Goal: Information Seeking & Learning: Learn about a topic

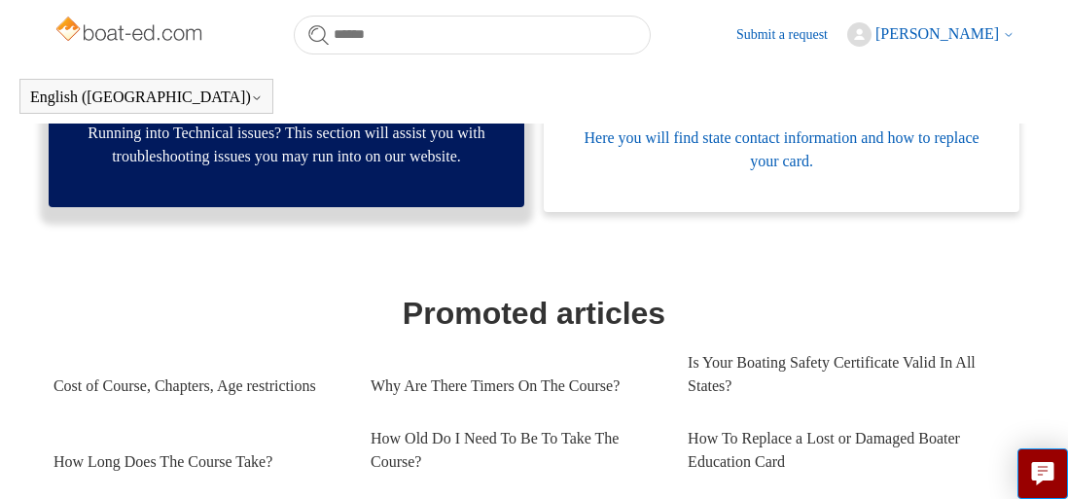
scroll to position [686, 0]
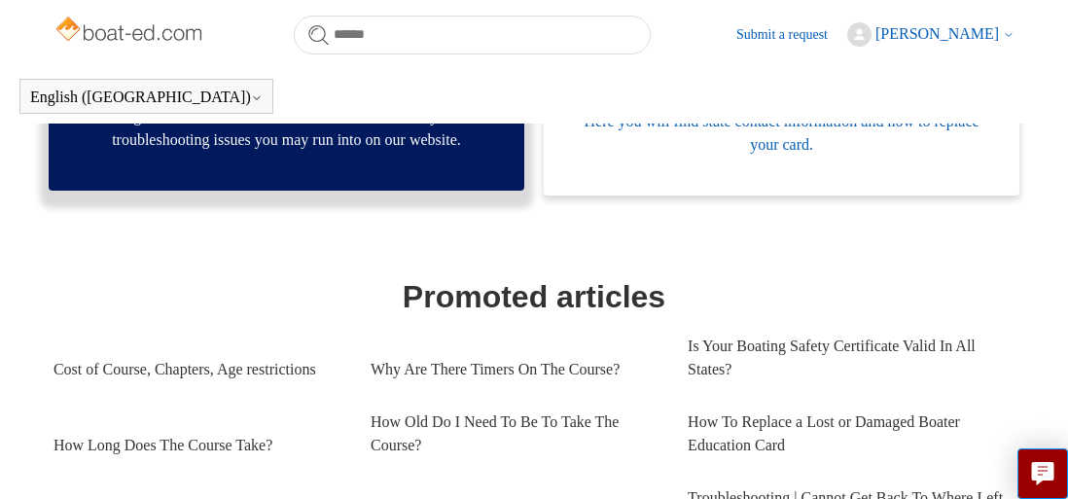
click at [929, 28] on span "[PERSON_NAME]" at bounding box center [937, 33] width 124 height 17
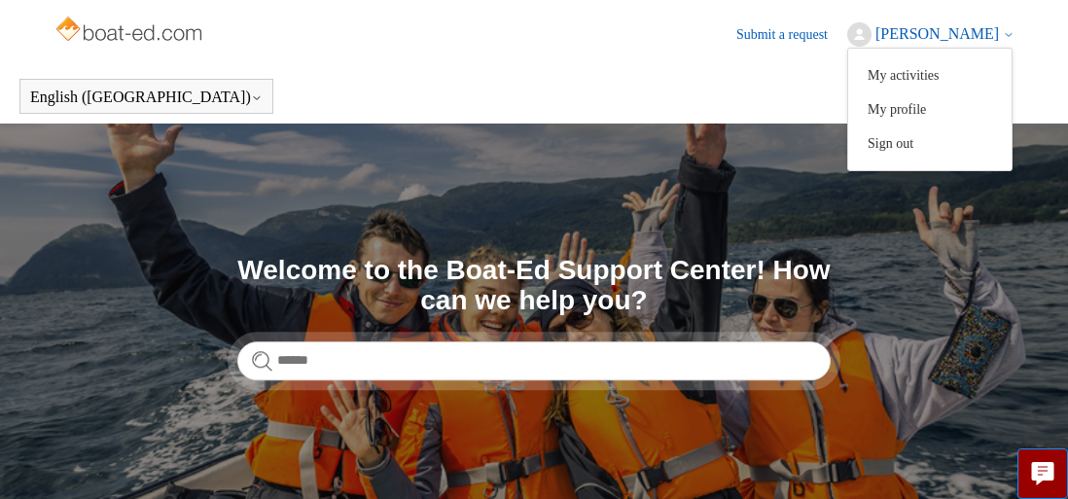
scroll to position [0, 0]
click at [143, 30] on img at bounding box center [130, 31] width 155 height 39
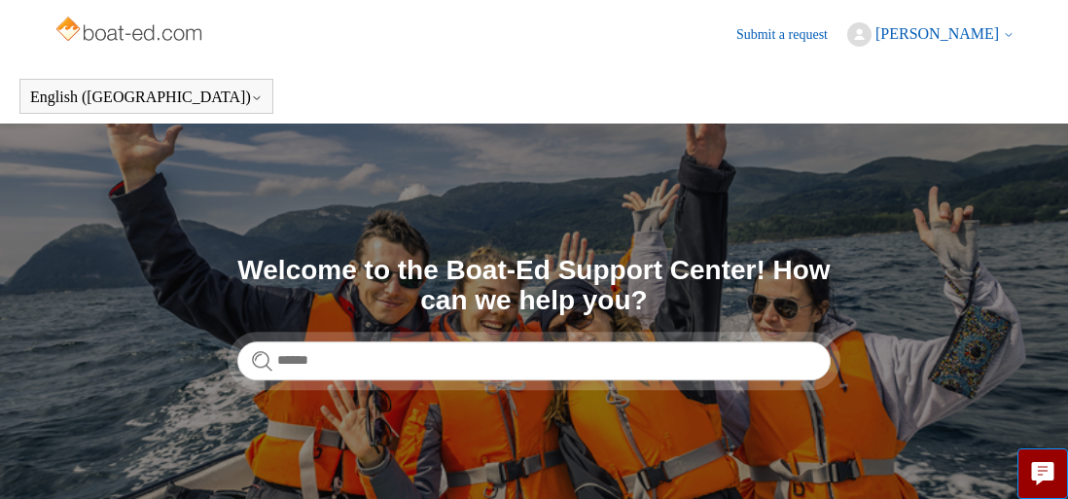
click at [144, 25] on img at bounding box center [130, 31] width 155 height 39
click at [172, 28] on img at bounding box center [130, 31] width 155 height 39
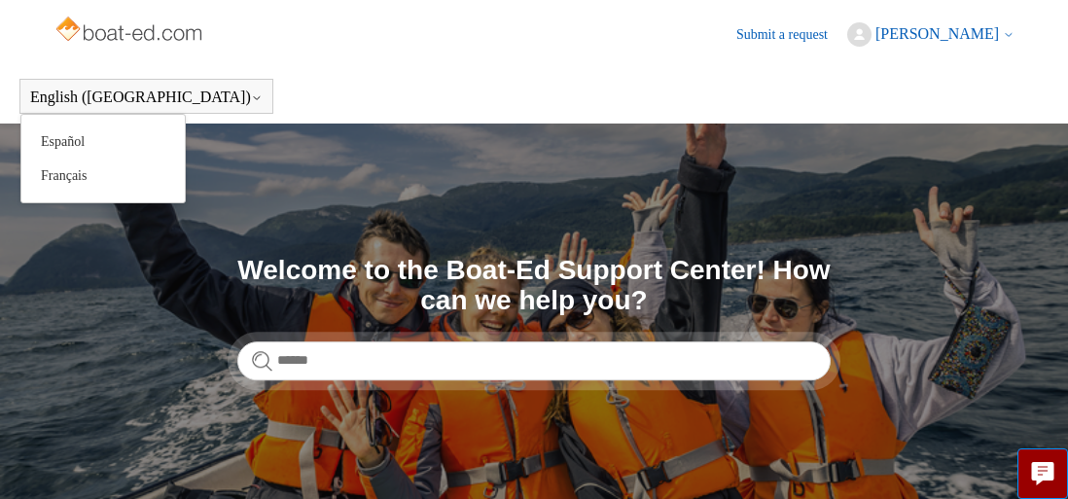
click at [72, 86] on div "English ([GEOGRAPHIC_DATA]) Español [DEMOGRAPHIC_DATA]" at bounding box center [146, 96] width 254 height 35
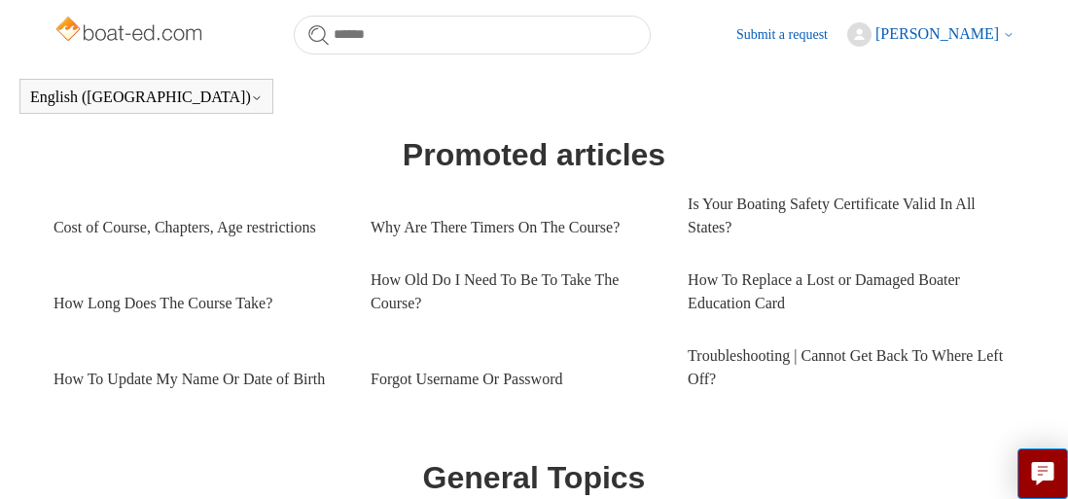
scroll to position [841, 0]
click at [205, 253] on link "Cost of Course, Chapters, Age restrictions" at bounding box center [197, 226] width 288 height 53
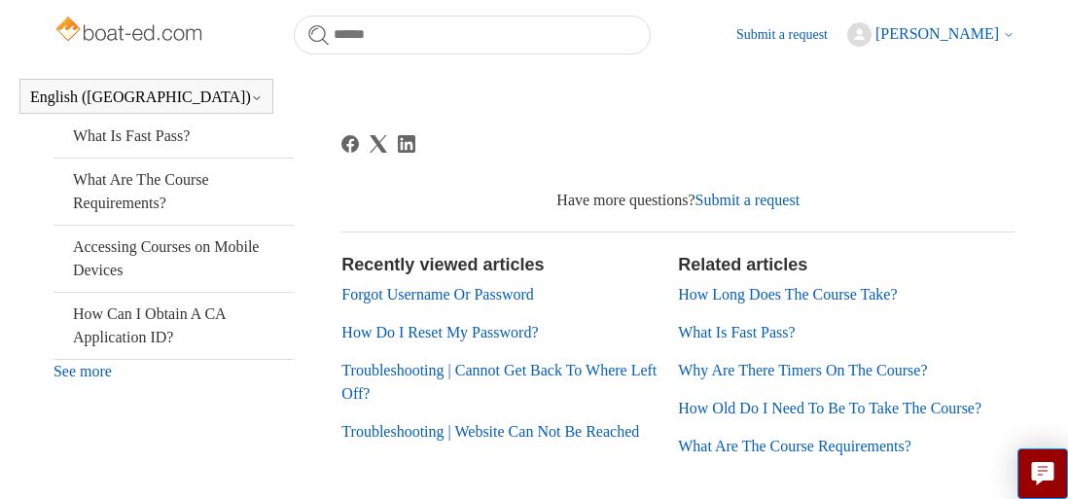
scroll to position [608, 0]
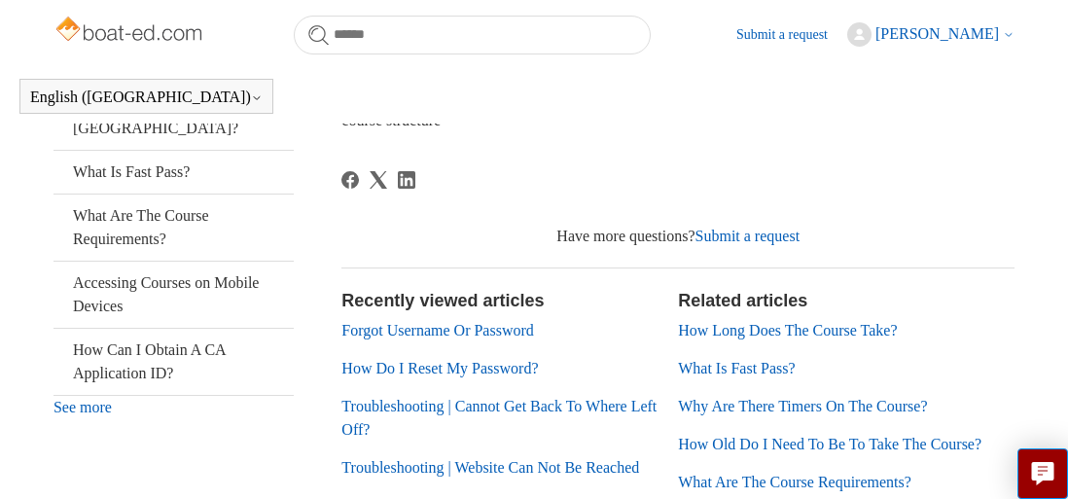
click at [916, 28] on span "[PERSON_NAME]" at bounding box center [937, 33] width 124 height 17
click at [920, 68] on link "My activities" at bounding box center [929, 75] width 163 height 34
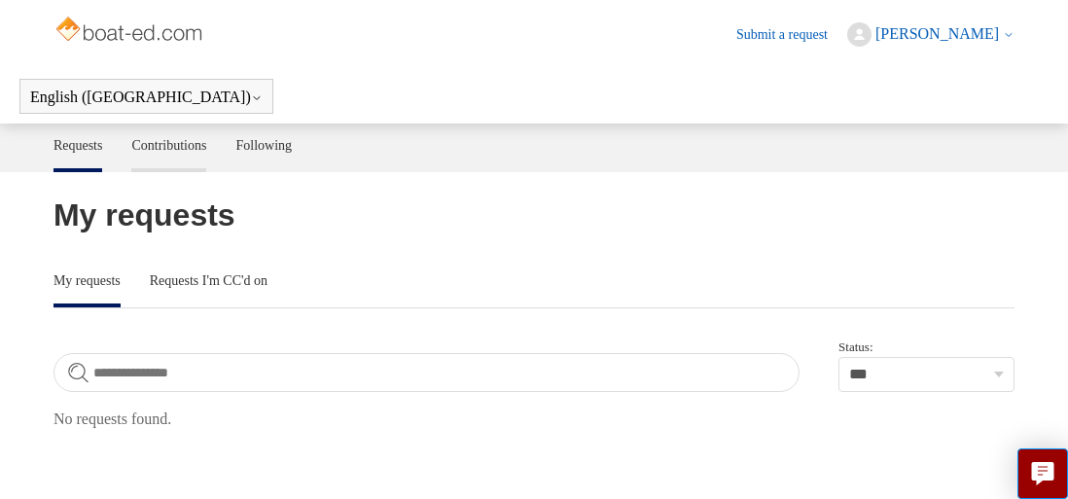
click at [157, 141] on link "Contributions" at bounding box center [168, 144] width 75 height 41
click at [914, 31] on span "[PERSON_NAME]" at bounding box center [937, 33] width 124 height 17
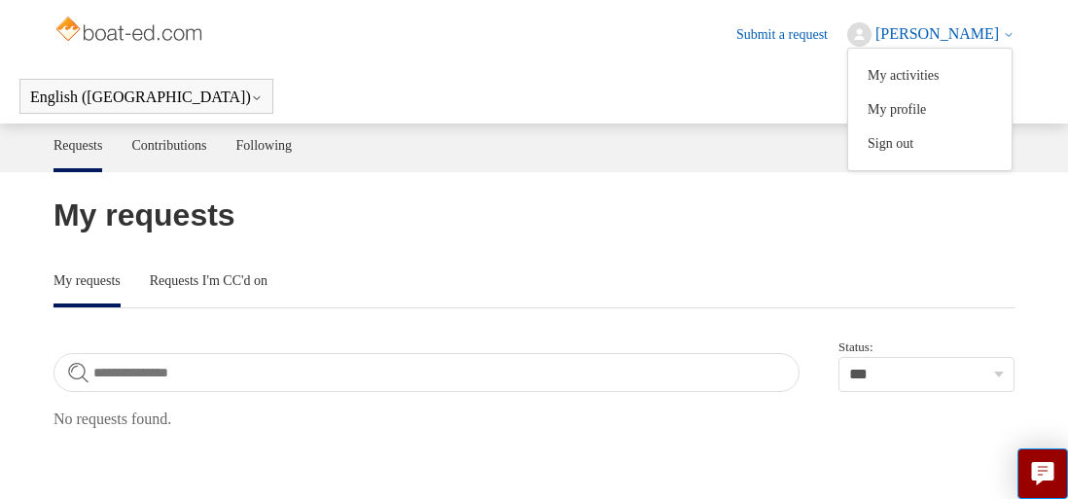
click at [1011, 30] on icon at bounding box center [1009, 35] width 12 height 12
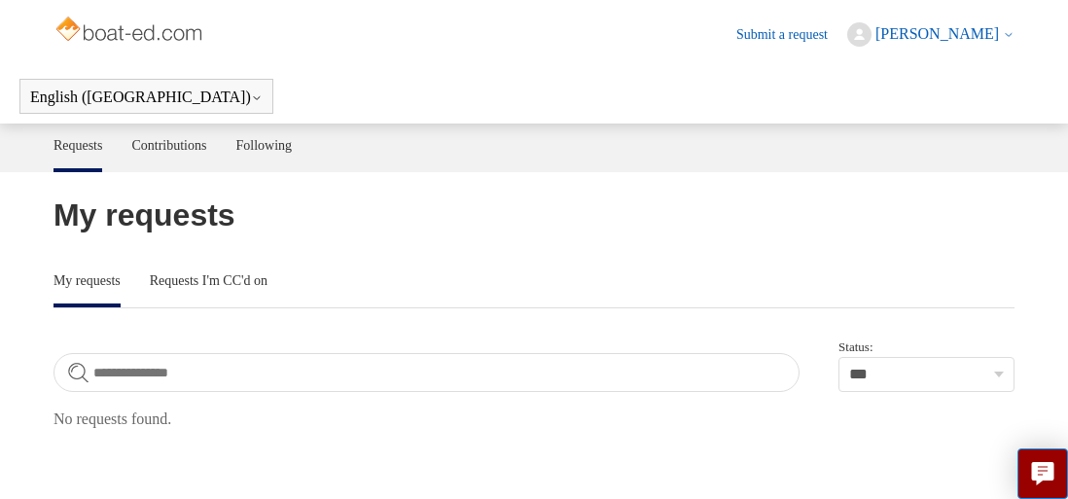
click at [970, 29] on span "[PERSON_NAME]" at bounding box center [937, 33] width 124 height 17
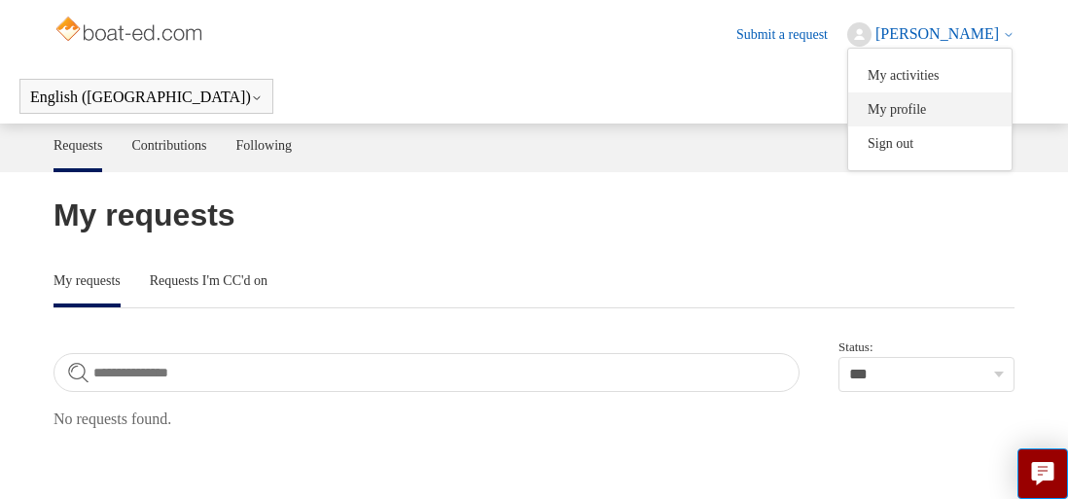
click at [916, 109] on link "My profile" at bounding box center [929, 109] width 163 height 34
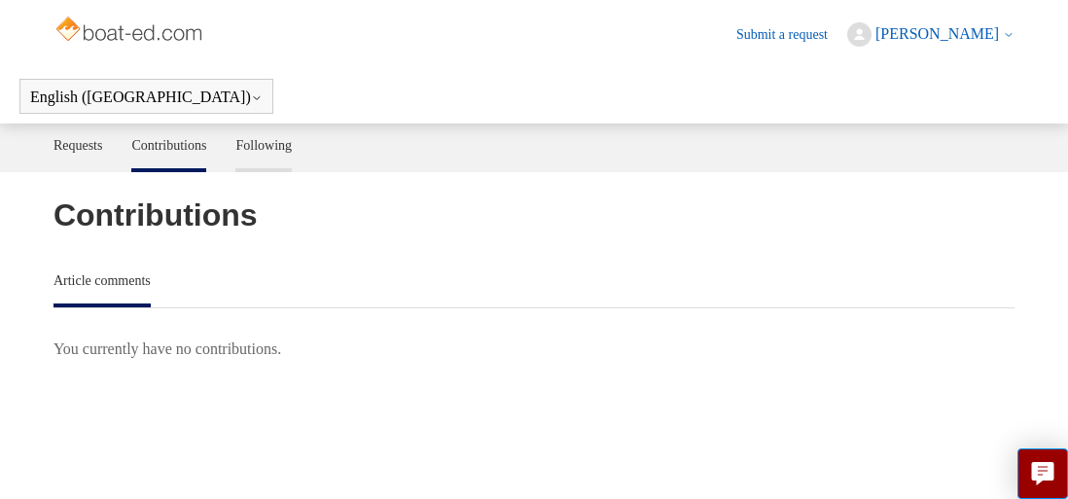
click at [292, 140] on link "Following" at bounding box center [263, 144] width 56 height 41
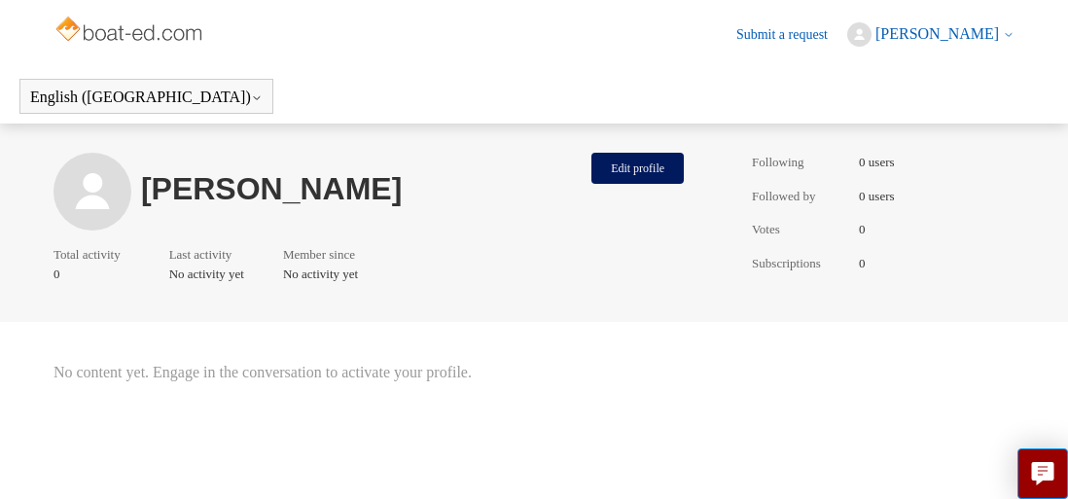
click at [106, 191] on img at bounding box center [92, 192] width 78 height 78
click at [189, 192] on h1 "[PERSON_NAME]" at bounding box center [361, 189] width 441 height 24
click at [791, 28] on link "Submit a request" at bounding box center [791, 34] width 111 height 20
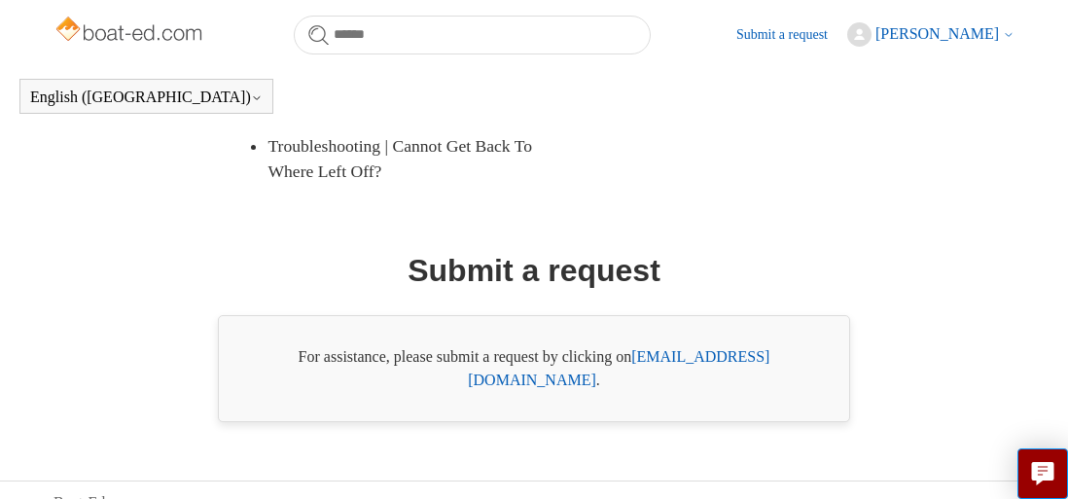
scroll to position [546, 0]
drag, startPoint x: 333, startPoint y: 358, endPoint x: 391, endPoint y: 357, distance: 58.4
click at [335, 358] on div "For assistance, please submit a request by clicking on support@boat-ed.com ." at bounding box center [534, 368] width 632 height 107
click at [673, 362] on link "support@boat-ed.com" at bounding box center [618, 367] width 301 height 40
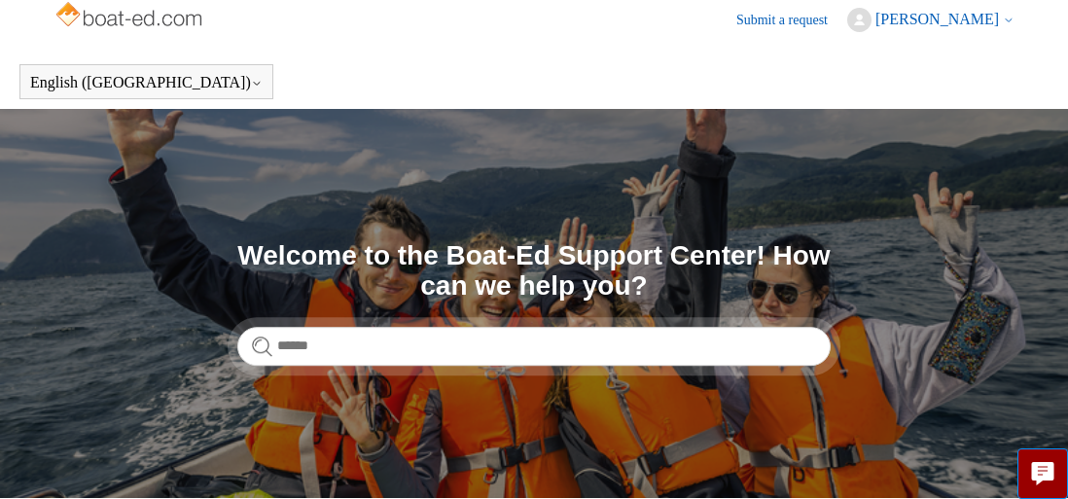
scroll to position [18, 0]
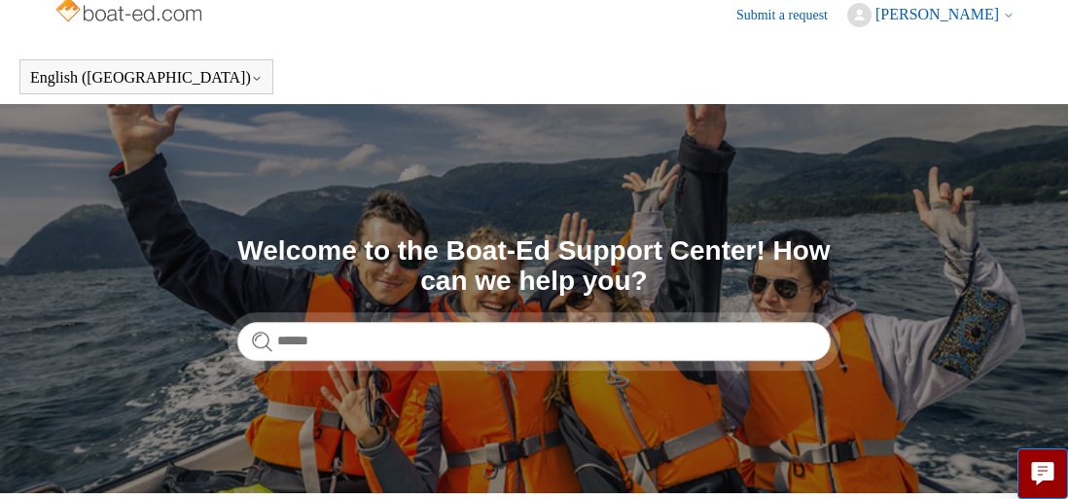
click at [928, 15] on span "[PERSON_NAME]" at bounding box center [937, 14] width 124 height 17
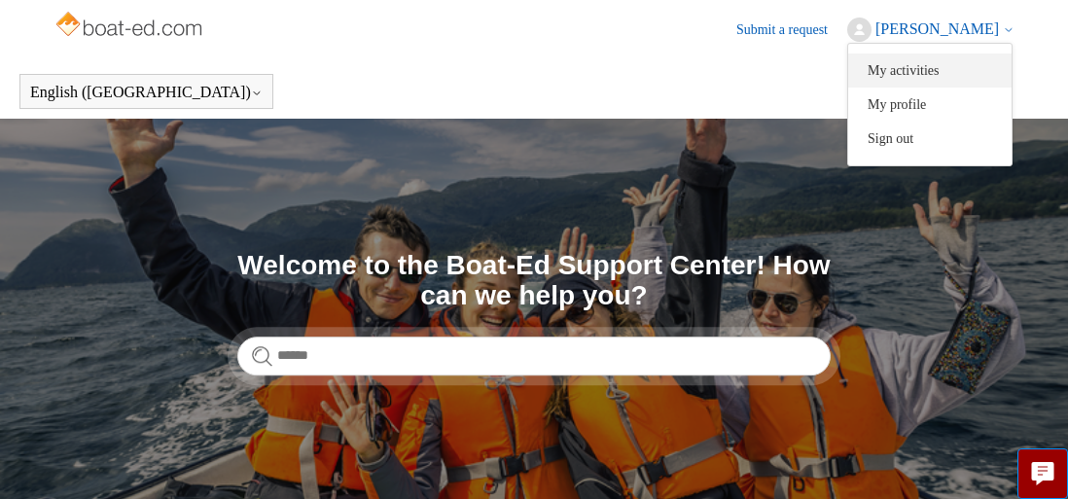
scroll to position [8, 0]
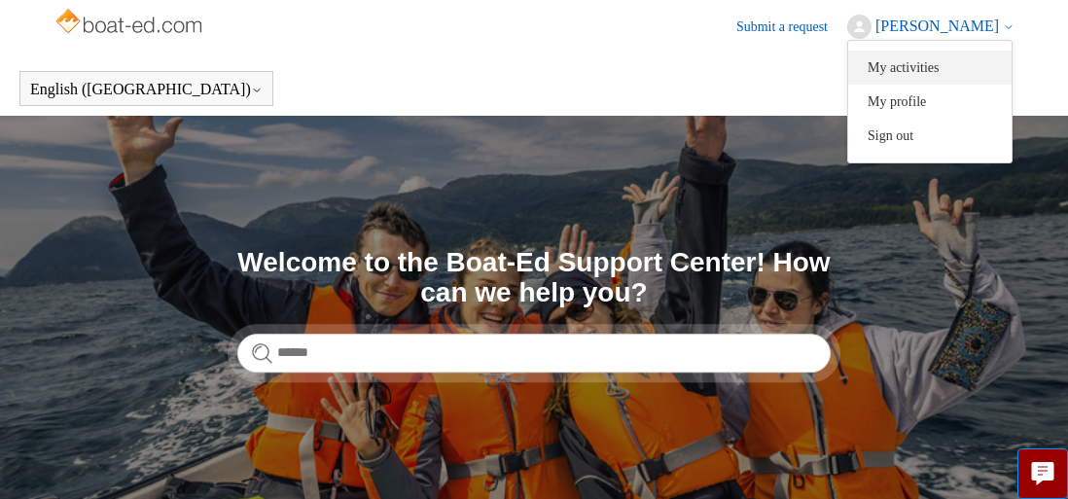
click at [918, 65] on link "My activities" at bounding box center [929, 68] width 163 height 34
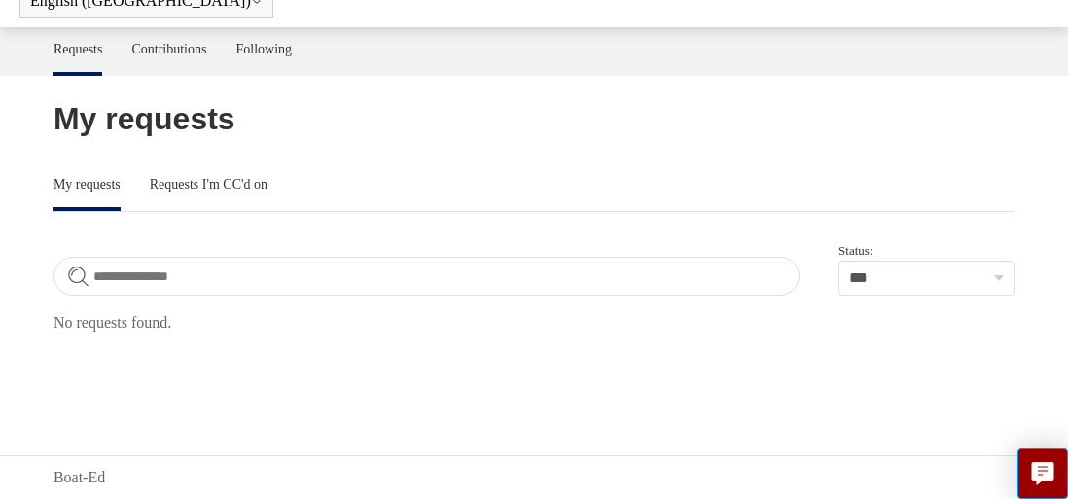
scroll to position [84, 0]
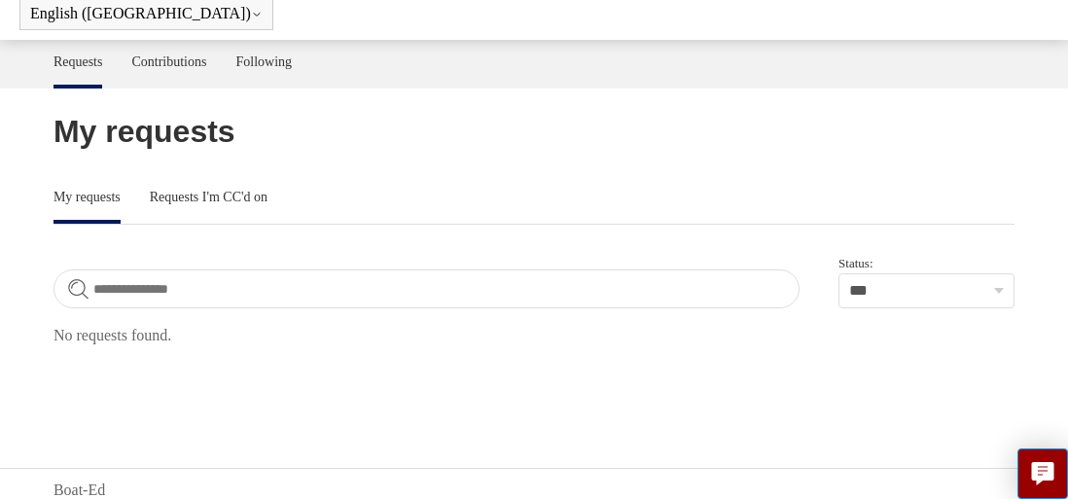
click at [79, 57] on link "Requests" at bounding box center [78, 62] width 50 height 45
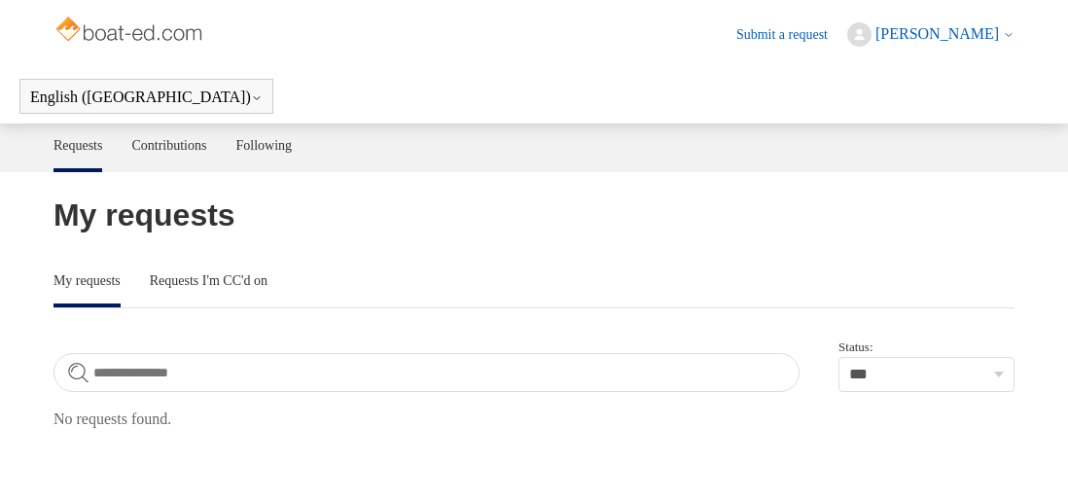
drag, startPoint x: 0, startPoint y: 0, endPoint x: 147, endPoint y: 58, distance: 158.0
click at [147, 58] on header "Submit a request Arthur Pearcey My activities My profile Sign out" at bounding box center [534, 34] width 1068 height 69
click at [175, 143] on link "Contributions" at bounding box center [168, 144] width 75 height 41
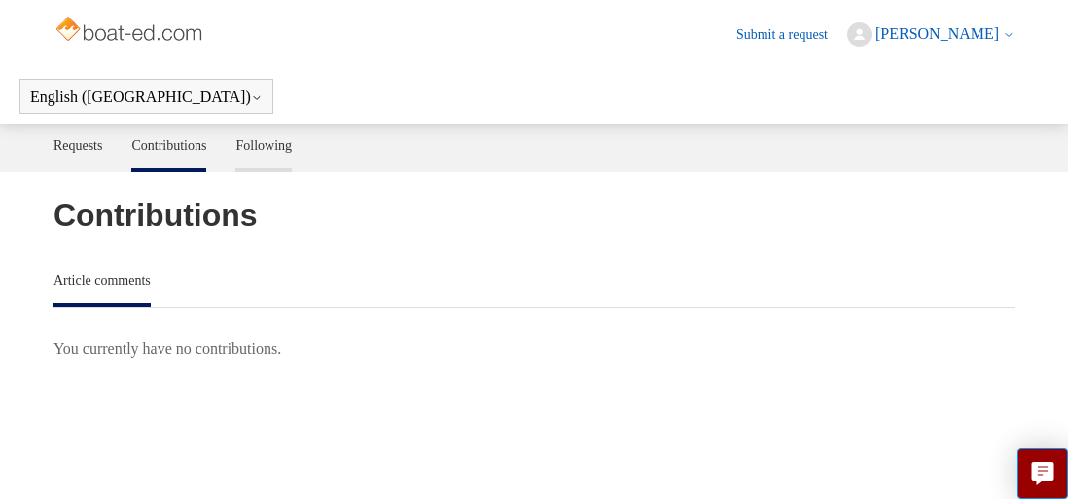
scroll to position [4, 0]
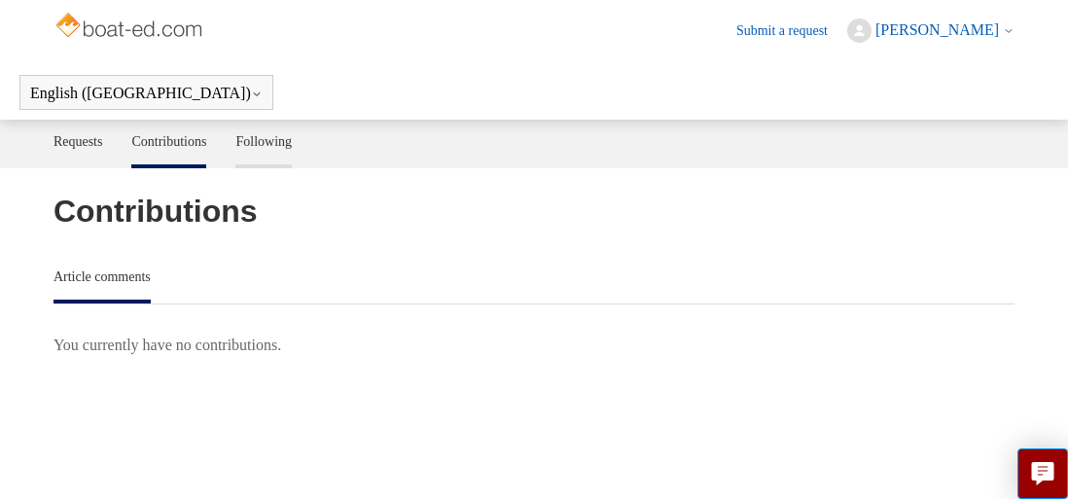
click at [263, 140] on link "Following" at bounding box center [263, 140] width 56 height 41
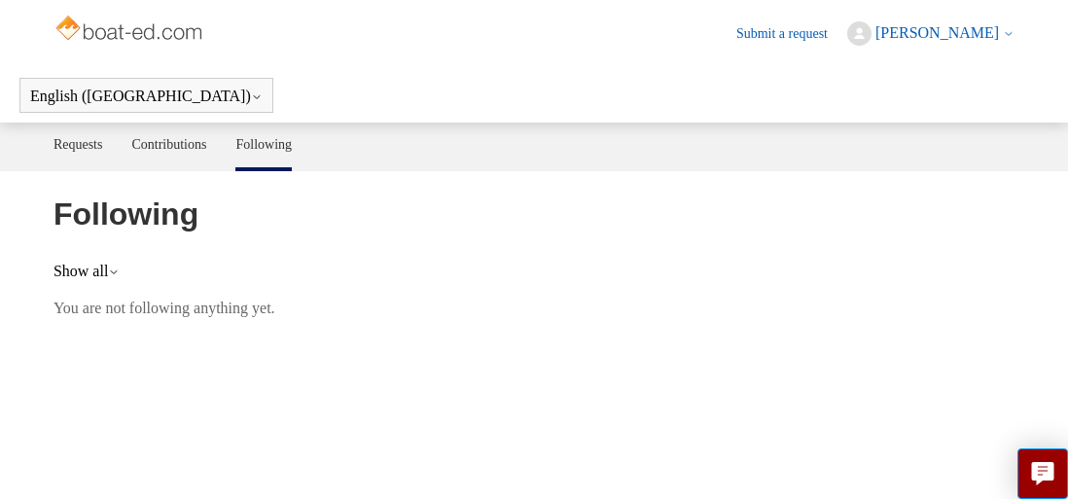
scroll to position [6, 1]
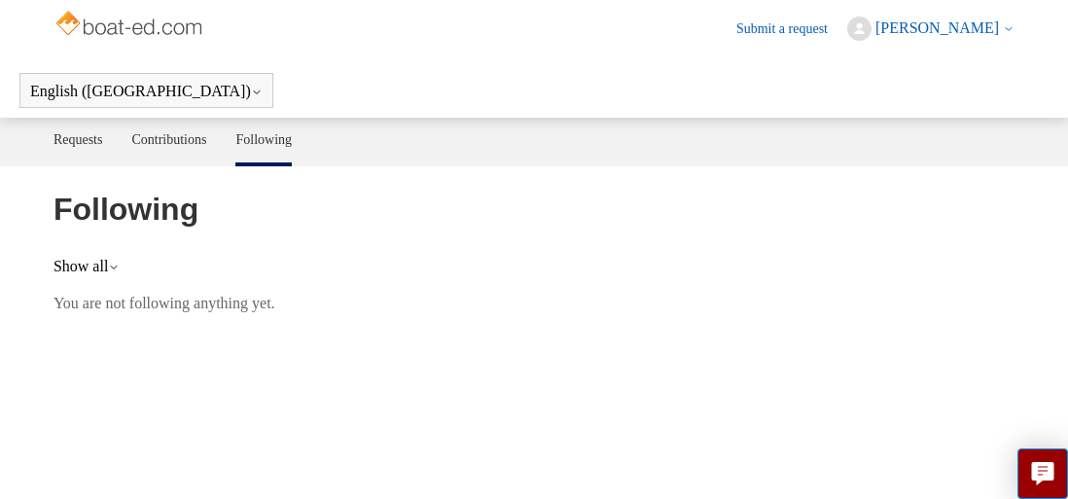
click at [927, 29] on span "[PERSON_NAME]" at bounding box center [937, 27] width 124 height 17
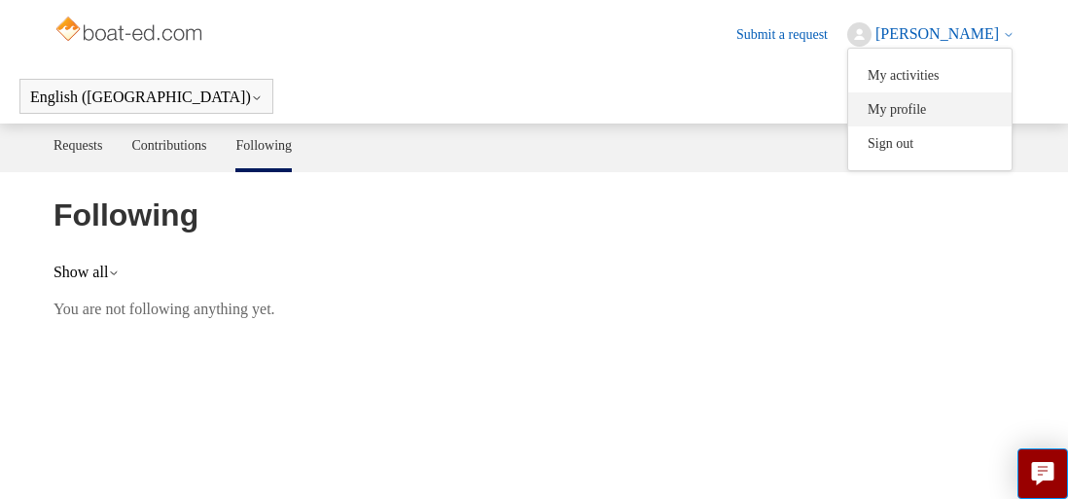
click at [919, 101] on link "My profile" at bounding box center [929, 109] width 163 height 34
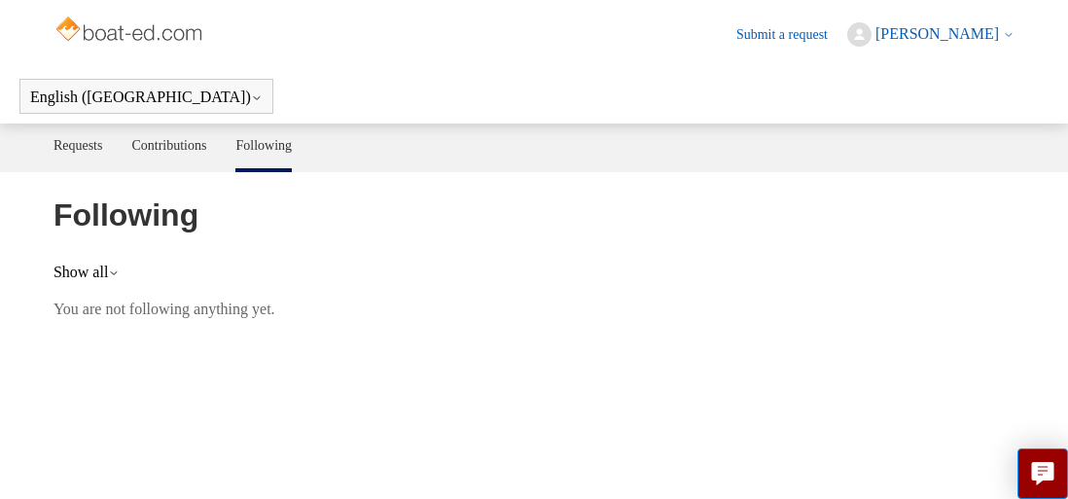
scroll to position [0, 0]
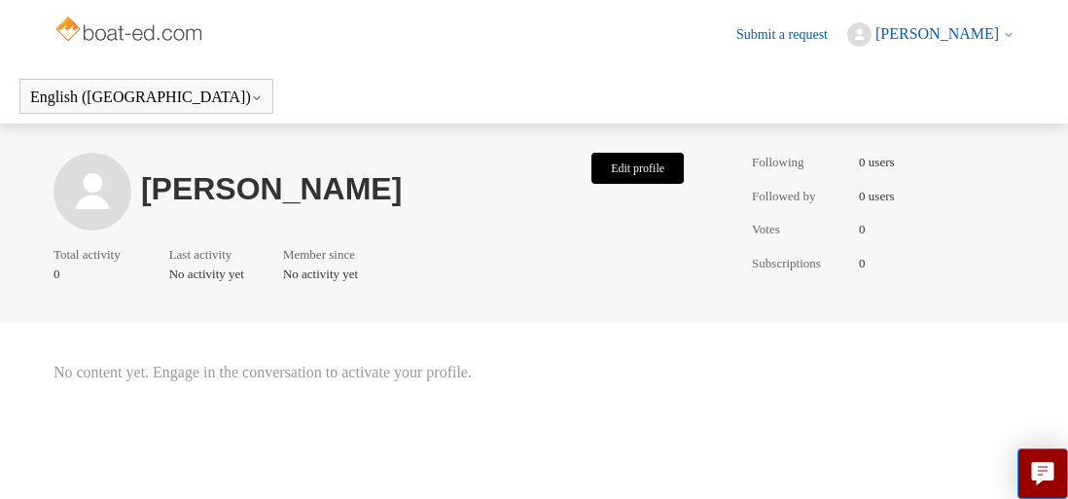
click at [621, 161] on button "Edit profile" at bounding box center [637, 168] width 92 height 31
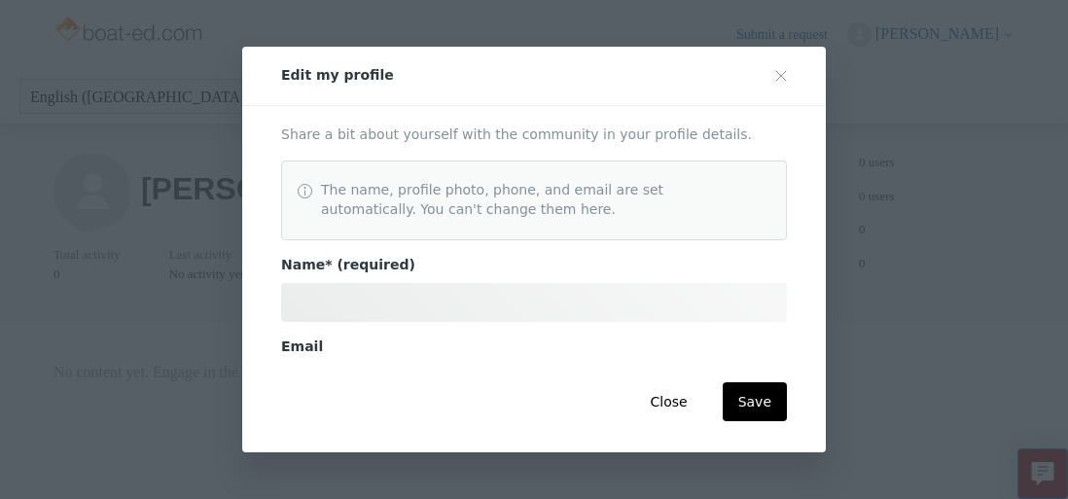
scroll to position [446, 0]
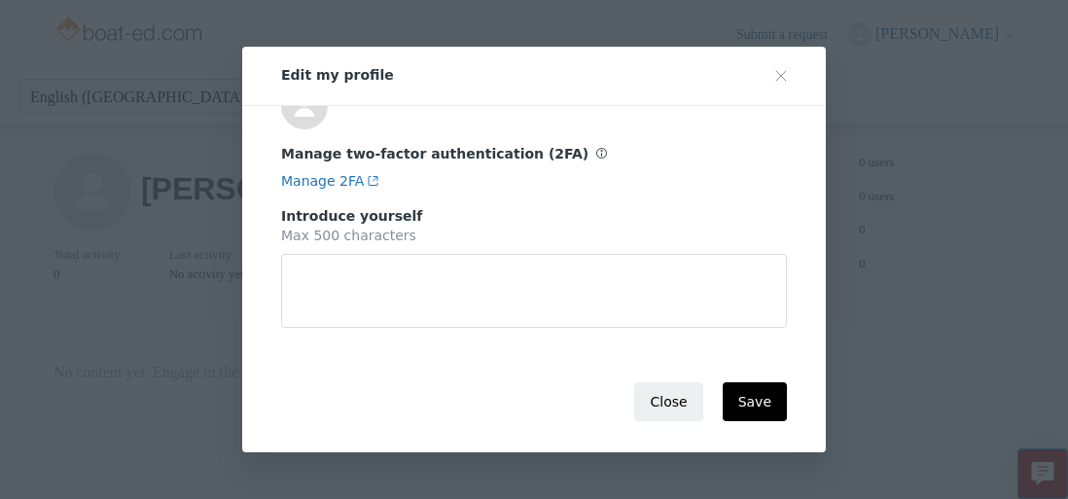
click at [671, 399] on button "Close" at bounding box center [668, 401] width 68 height 39
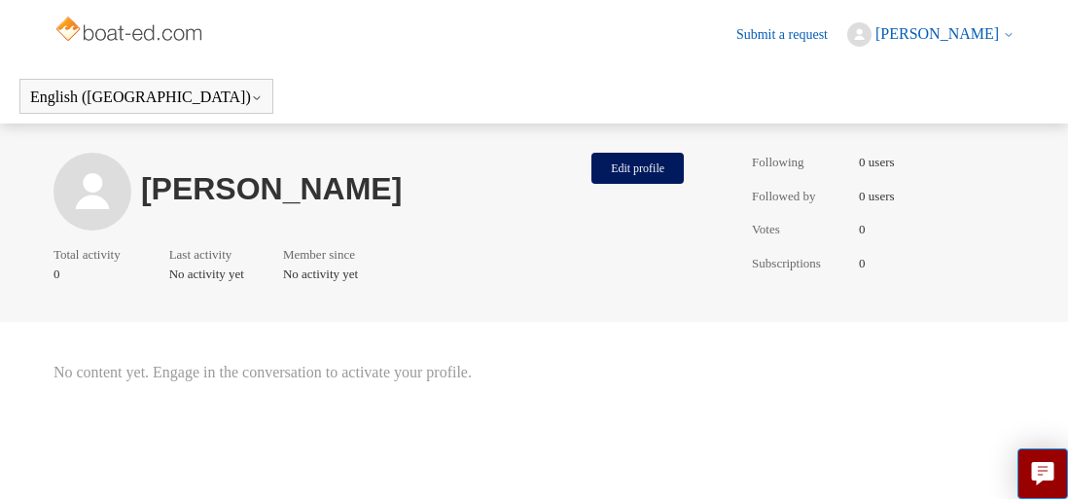
scroll to position [0, 0]
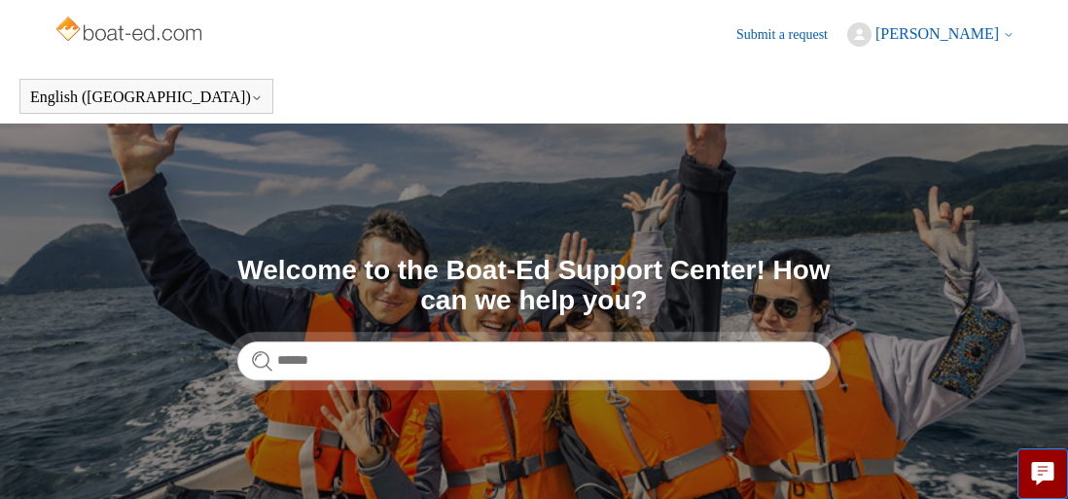
click at [935, 30] on span "[PERSON_NAME]" at bounding box center [937, 33] width 124 height 17
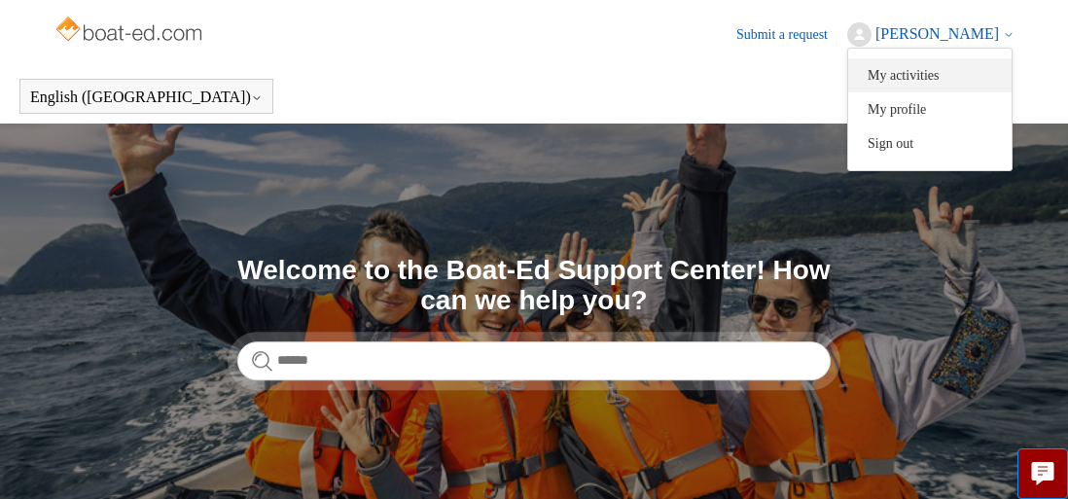
click at [926, 70] on link "My activities" at bounding box center [929, 75] width 163 height 34
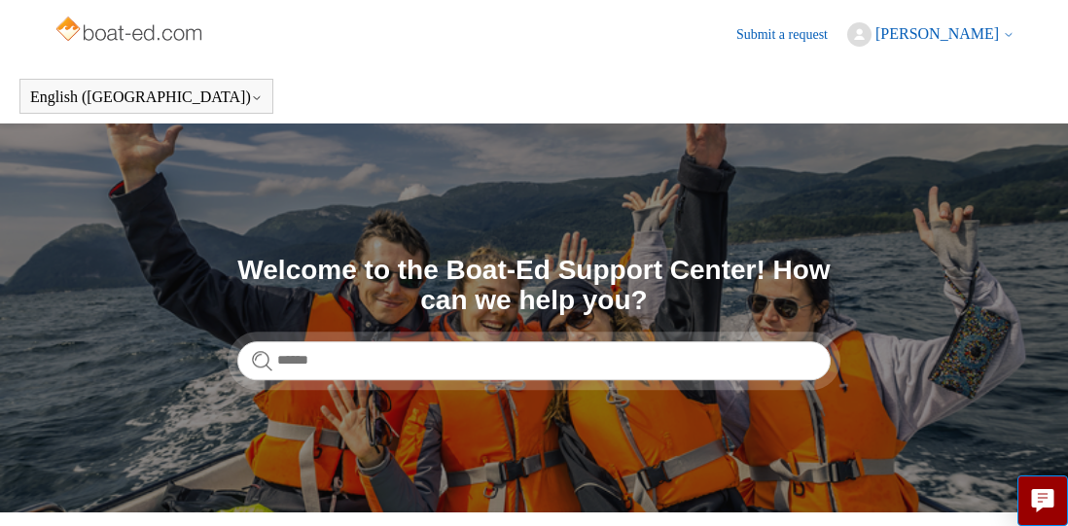
click at [939, 32] on span "[PERSON_NAME]" at bounding box center [937, 33] width 124 height 17
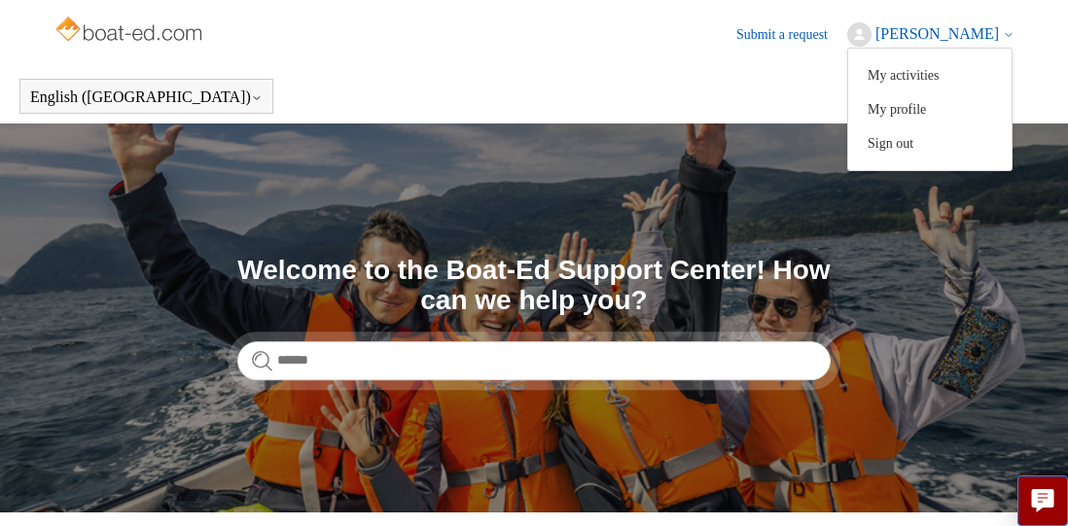
click at [937, 66] on link "My activities" at bounding box center [929, 75] width 163 height 34
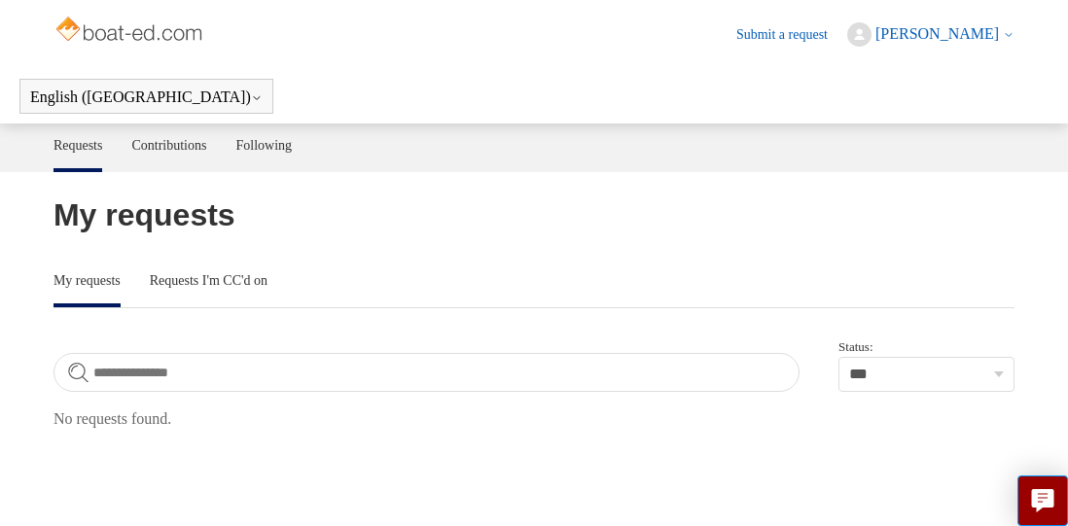
click at [93, 272] on link "My requests" at bounding box center [86, 281] width 67 height 45
click at [92, 275] on link "My requests" at bounding box center [86, 281] width 67 height 45
click at [205, 282] on link "Requests I'm CC'd on" at bounding box center [209, 279] width 118 height 41
click at [173, 138] on link "Contributions" at bounding box center [168, 144] width 75 height 41
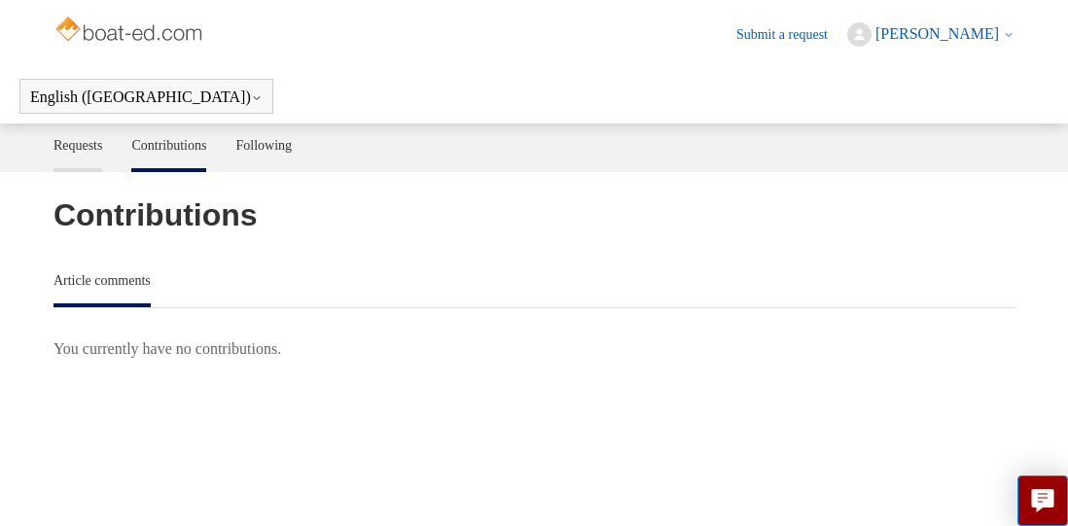
click at [83, 140] on link "Requests" at bounding box center [78, 144] width 50 height 41
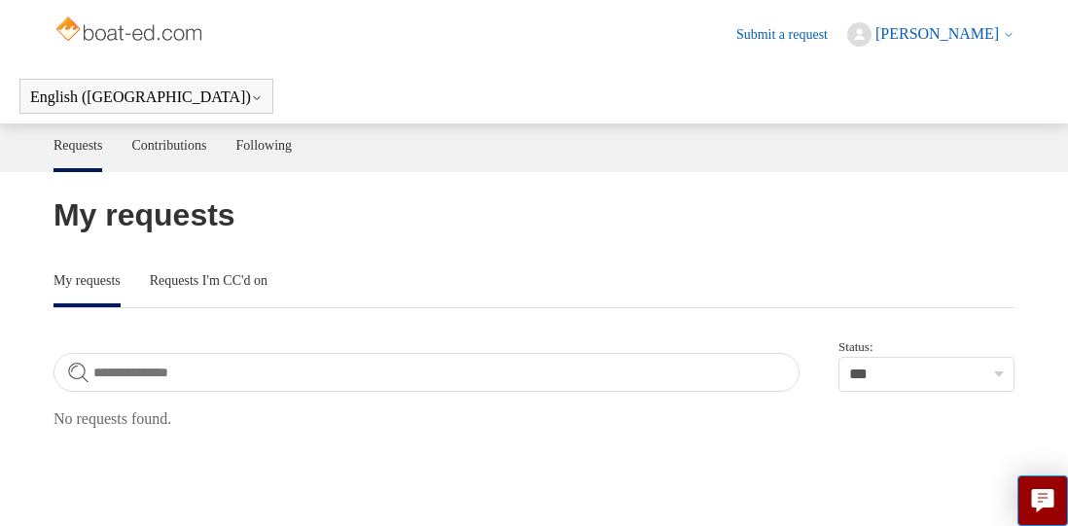
click at [81, 145] on link "Requests" at bounding box center [78, 146] width 50 height 45
click at [265, 146] on link "Following" at bounding box center [263, 146] width 56 height 45
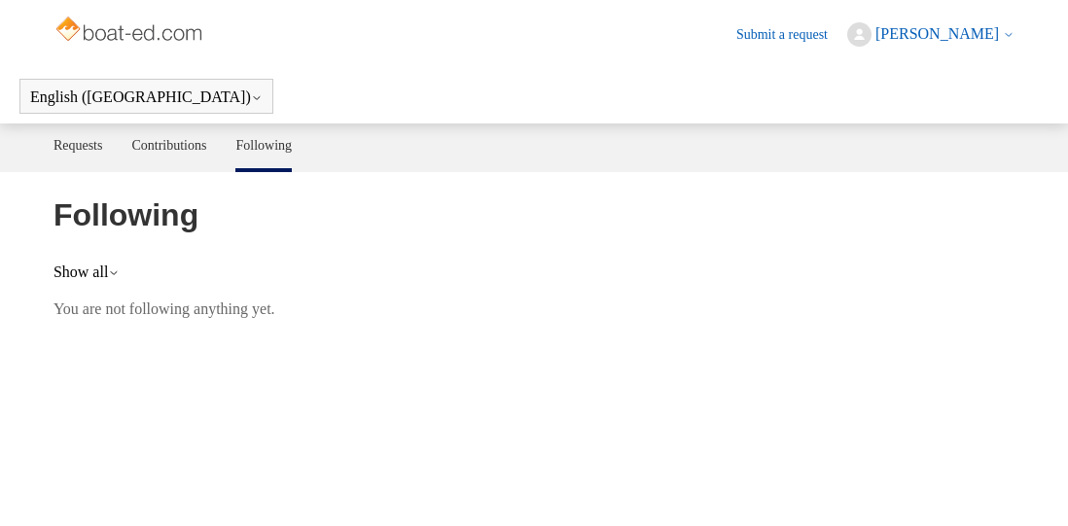
click at [265, 146] on link "Following" at bounding box center [263, 146] width 56 height 45
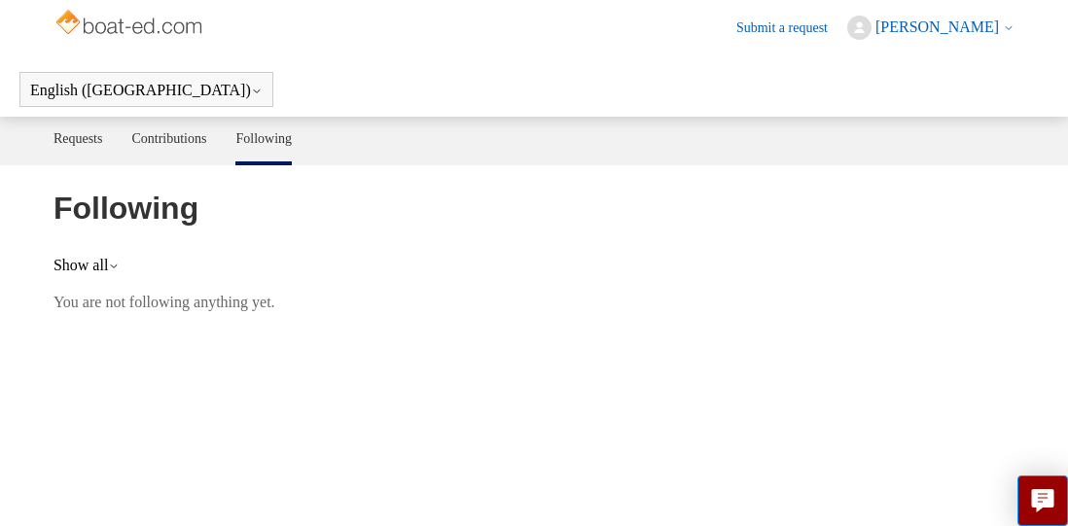
scroll to position [9, 0]
click at [135, 20] on img at bounding box center [130, 22] width 155 height 39
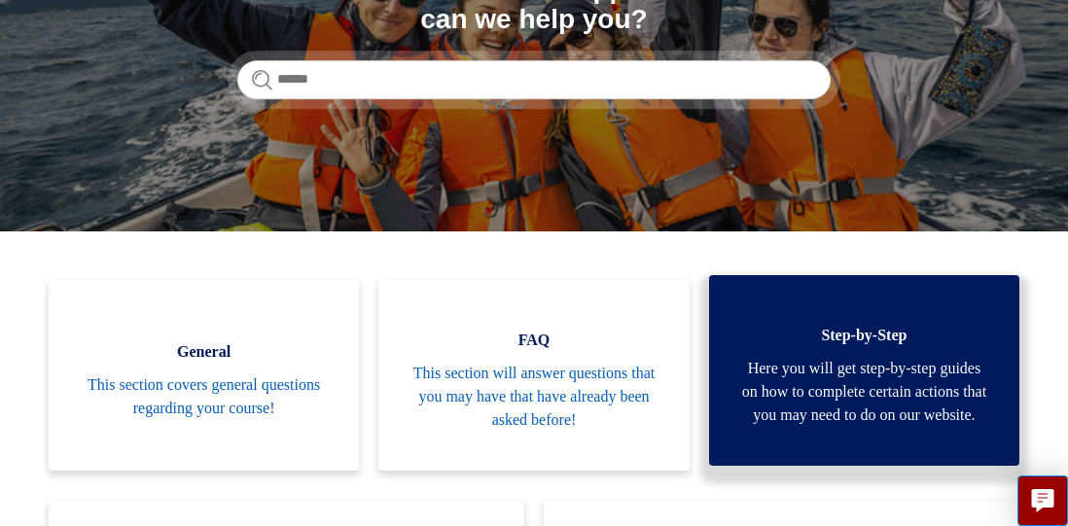
scroll to position [289, 1]
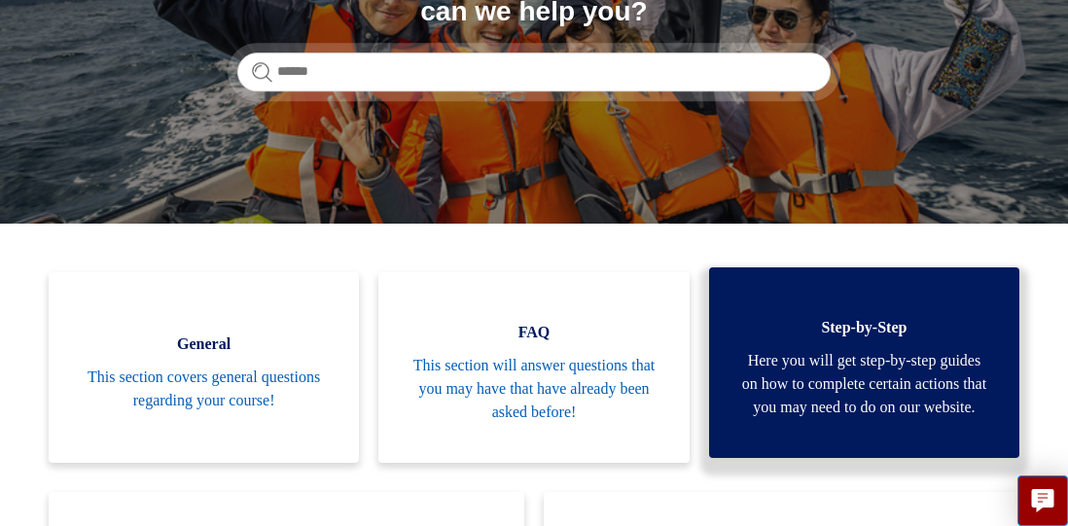
click at [893, 347] on link "Step-by-Step Here you will get step-by-step guides on how to complete certain a…" at bounding box center [864, 362] width 310 height 191
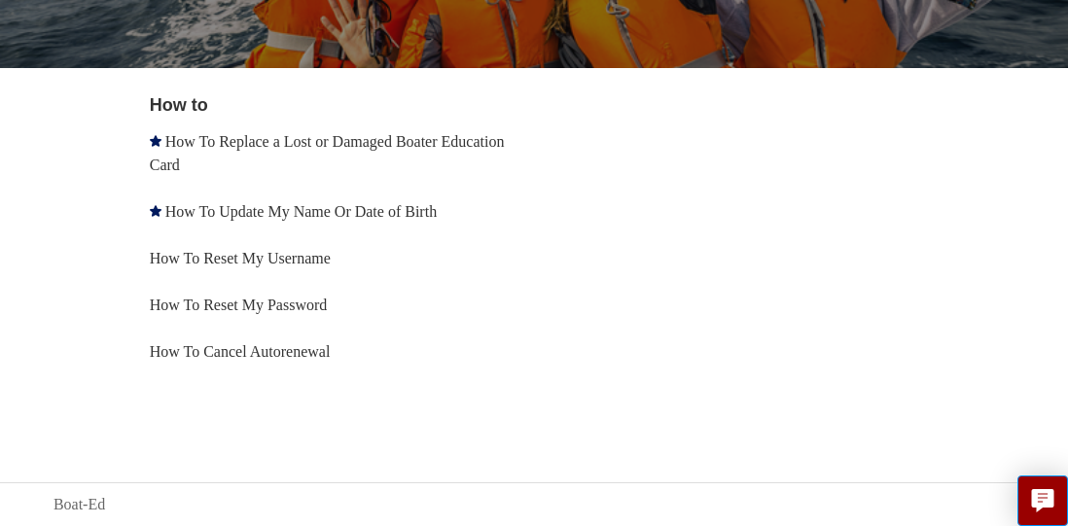
scroll to position [335, 0]
click at [1026, 498] on button "Live chat" at bounding box center [1042, 501] width 51 height 51
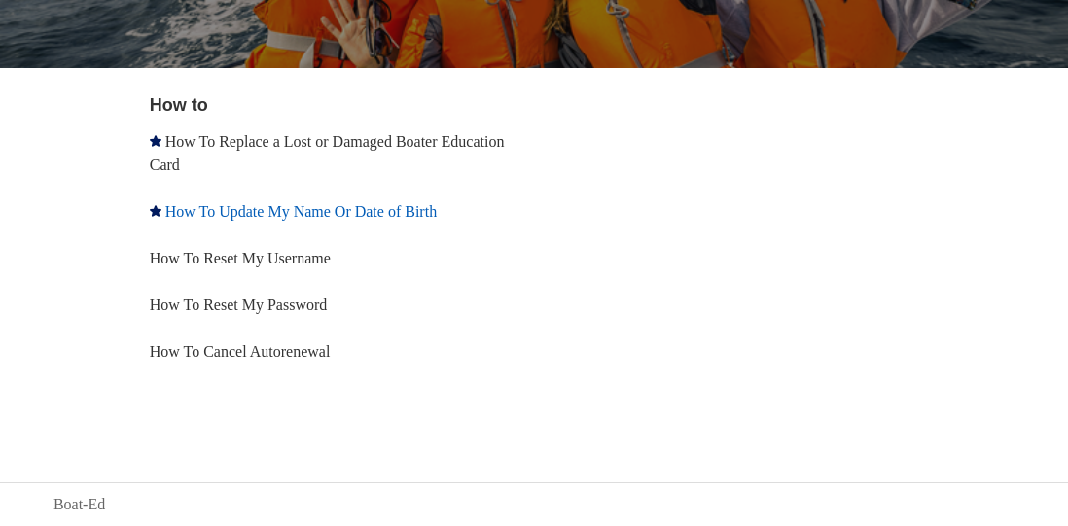
click at [199, 206] on link "How To Update My Name Or Date of Birth" at bounding box center [300, 211] width 271 height 17
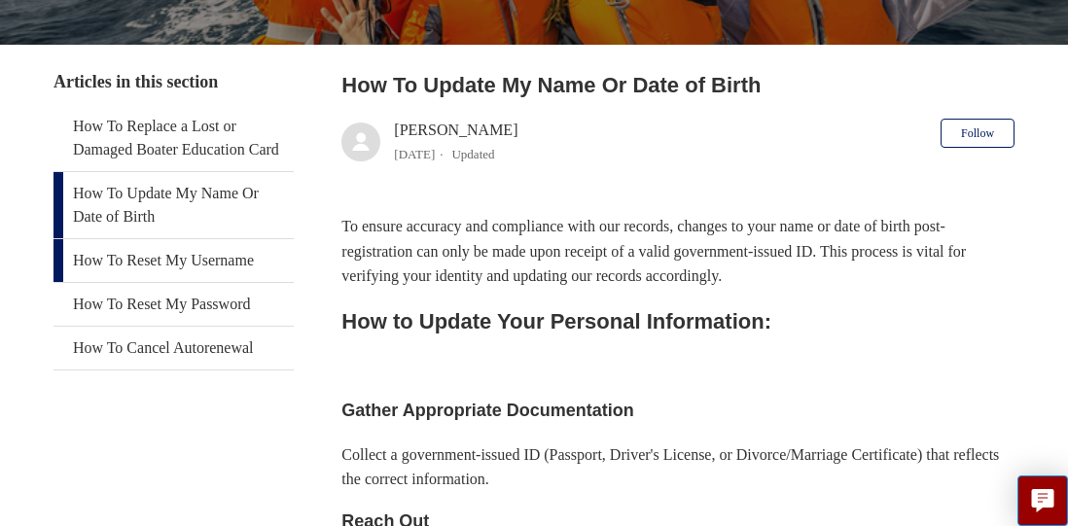
scroll to position [327, 0]
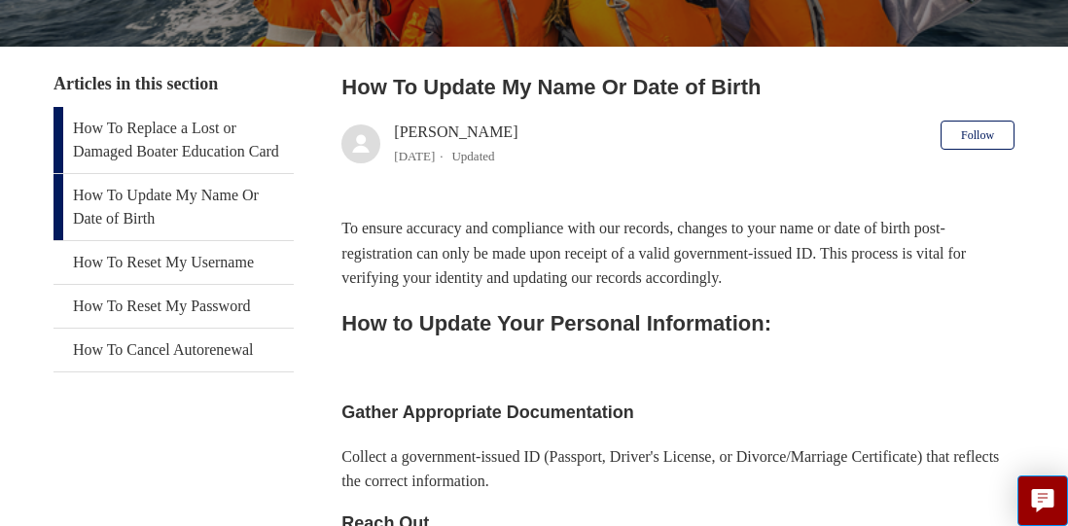
click at [156, 130] on link "How To Replace a Lost or Damaged Boater Education Card" at bounding box center [173, 140] width 240 height 66
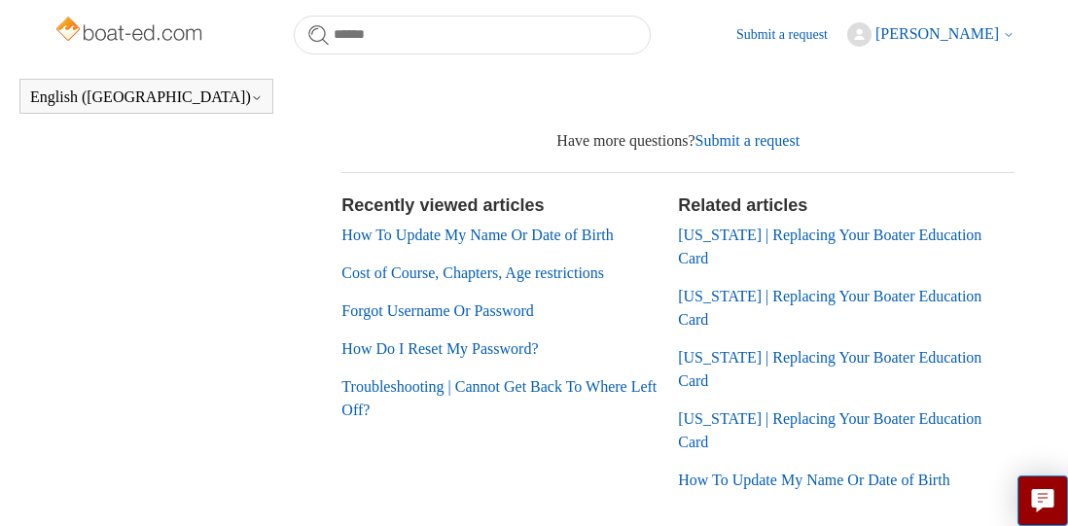
scroll to position [1446, 0]
click at [420, 394] on link "Troubleshooting | Cannot Get Back To Where Left Off?" at bounding box center [498, 397] width 315 height 40
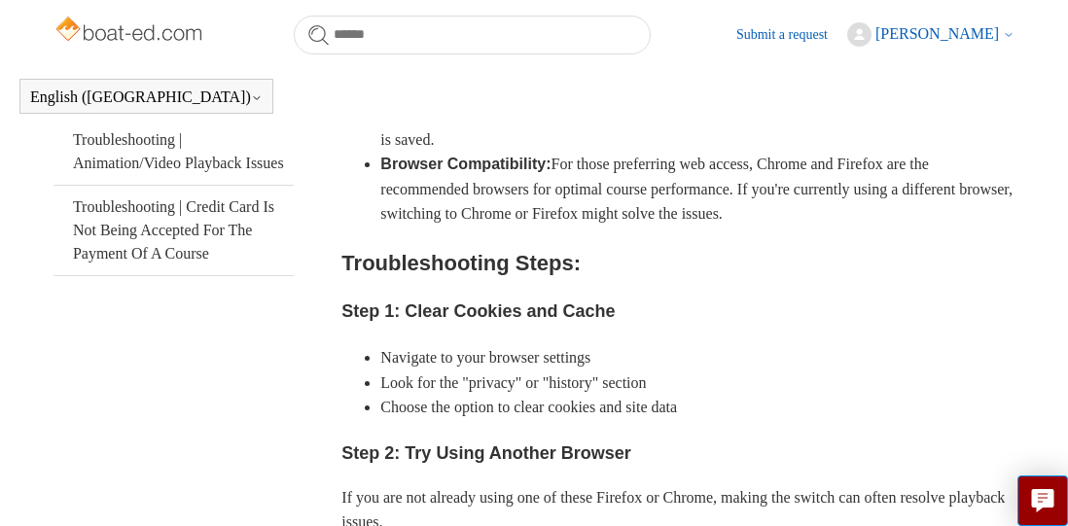
scroll to position [581, 0]
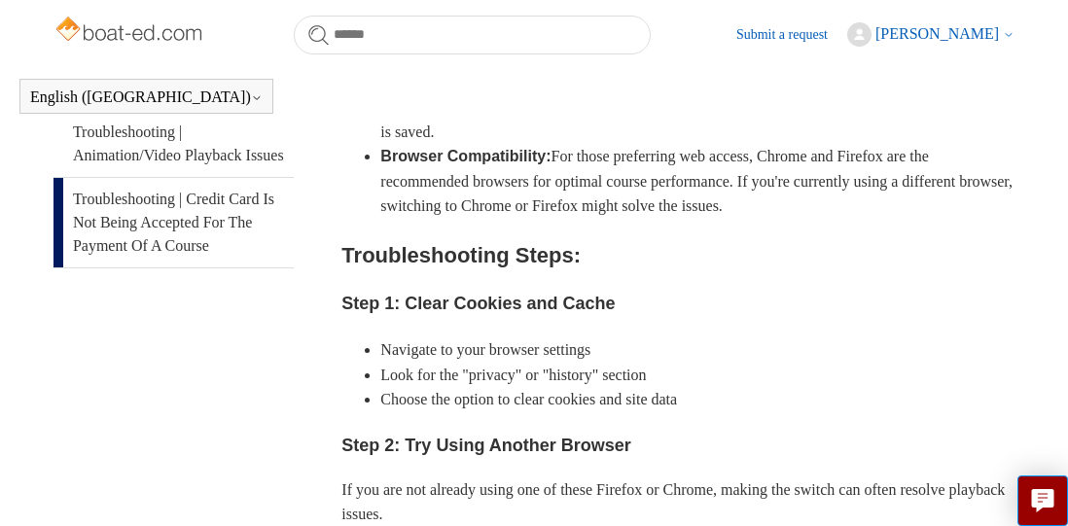
click at [135, 260] on link "Troubleshooting | Credit Card Is Not Being Accepted For The Payment Of A Course" at bounding box center [173, 222] width 240 height 89
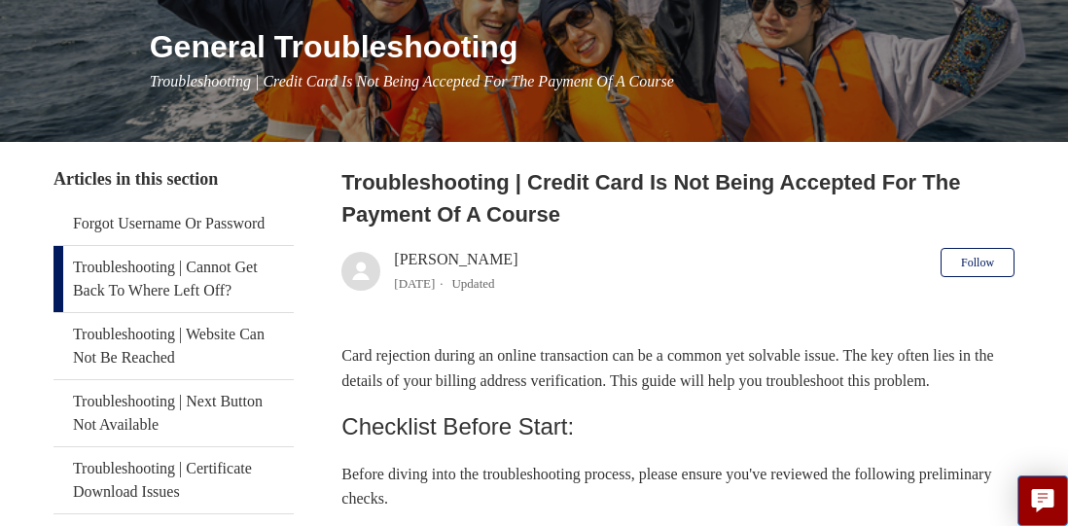
scroll to position [228, 0]
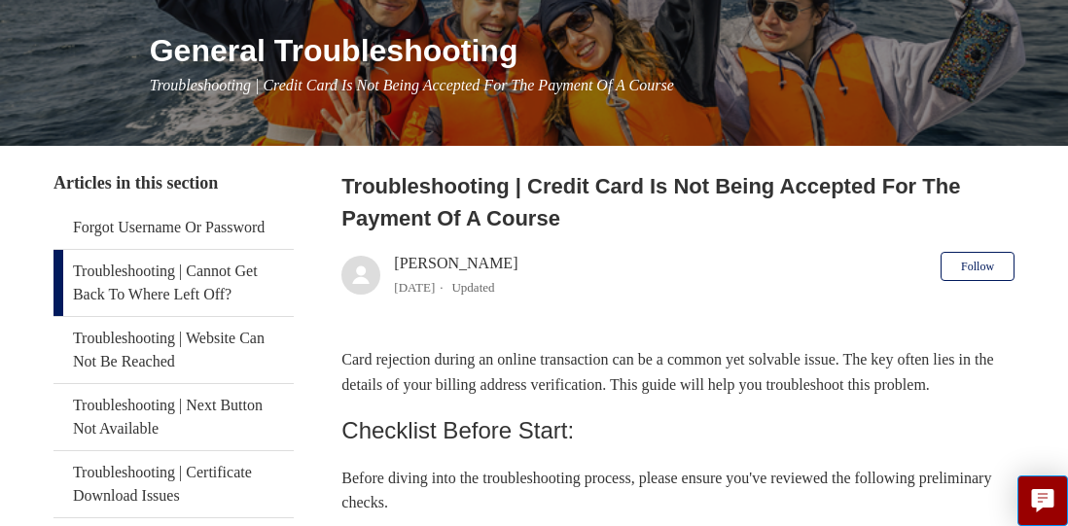
click at [144, 305] on link "Troubleshooting | Cannot Get Back To Where Left Off?" at bounding box center [173, 283] width 240 height 66
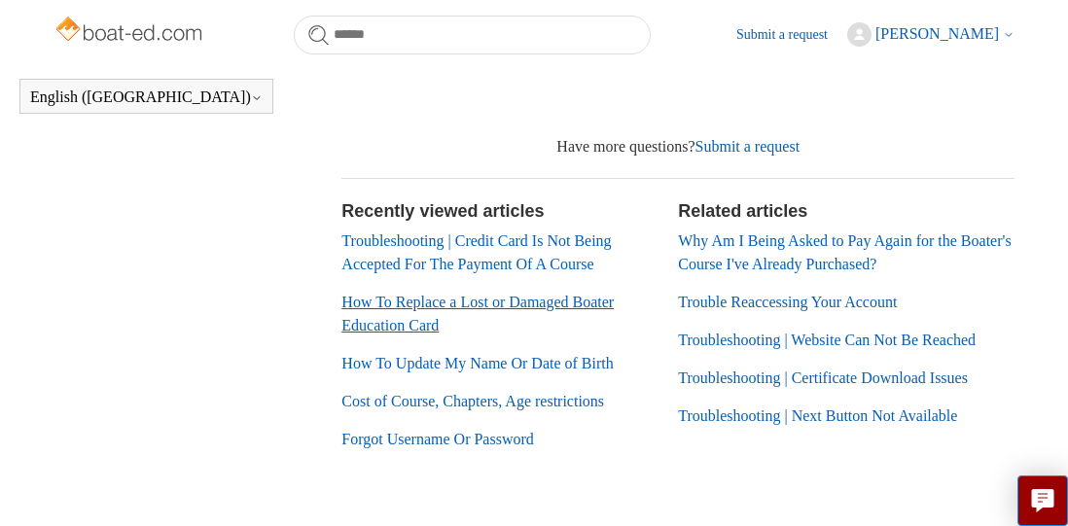
scroll to position [1242, 0]
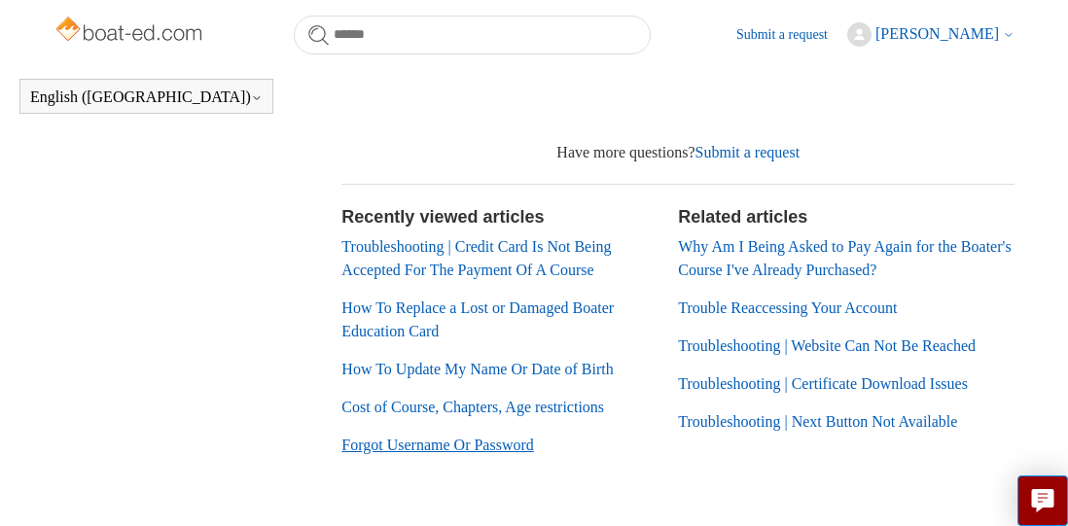
click at [376, 437] on link "Forgot Username Or Password" at bounding box center [437, 445] width 192 height 17
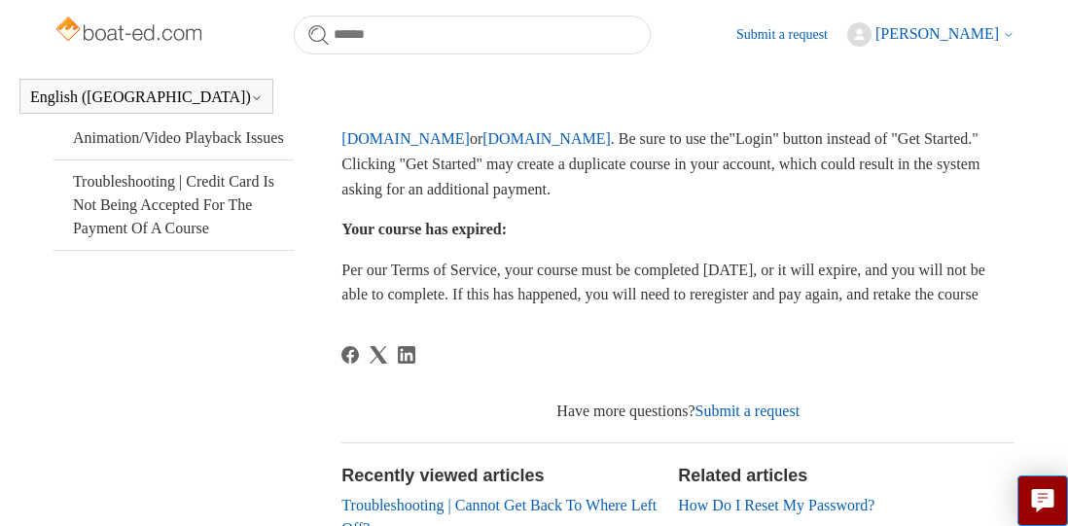
scroll to position [597, 0]
click at [930, 28] on span "[PERSON_NAME]" at bounding box center [937, 33] width 124 height 17
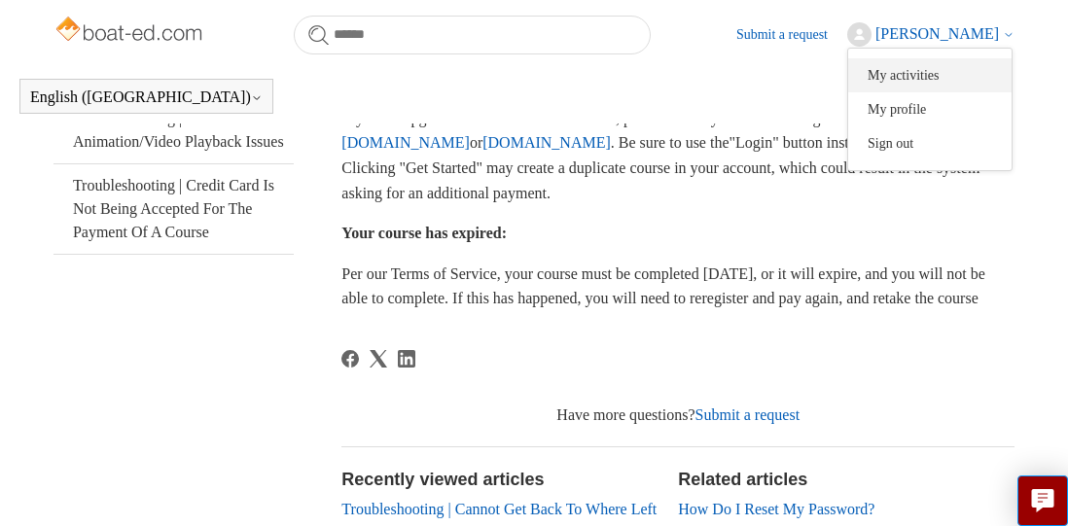
click at [927, 73] on link "My activities" at bounding box center [929, 75] width 163 height 34
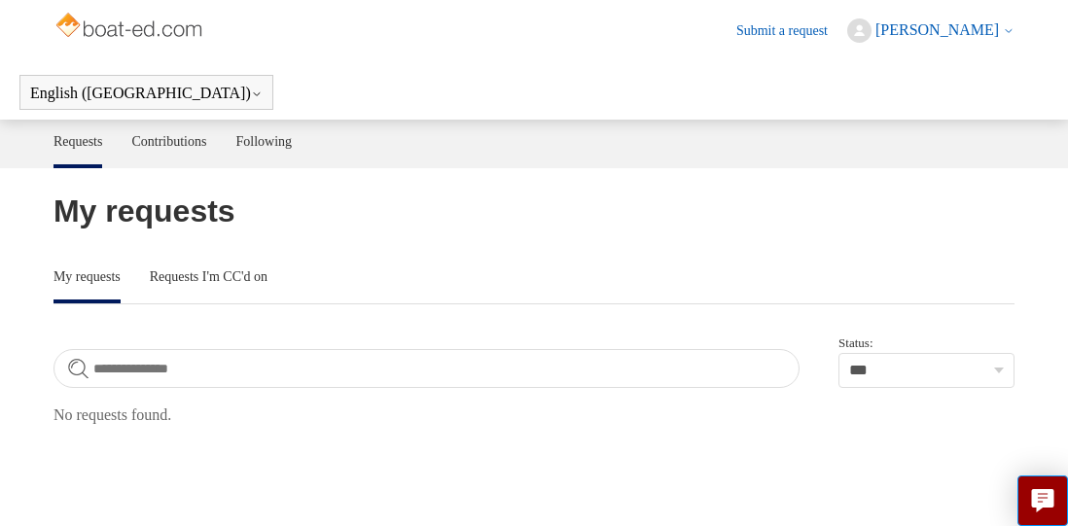
scroll to position [4, 0]
click at [163, 139] on link "Contributions" at bounding box center [168, 140] width 75 height 41
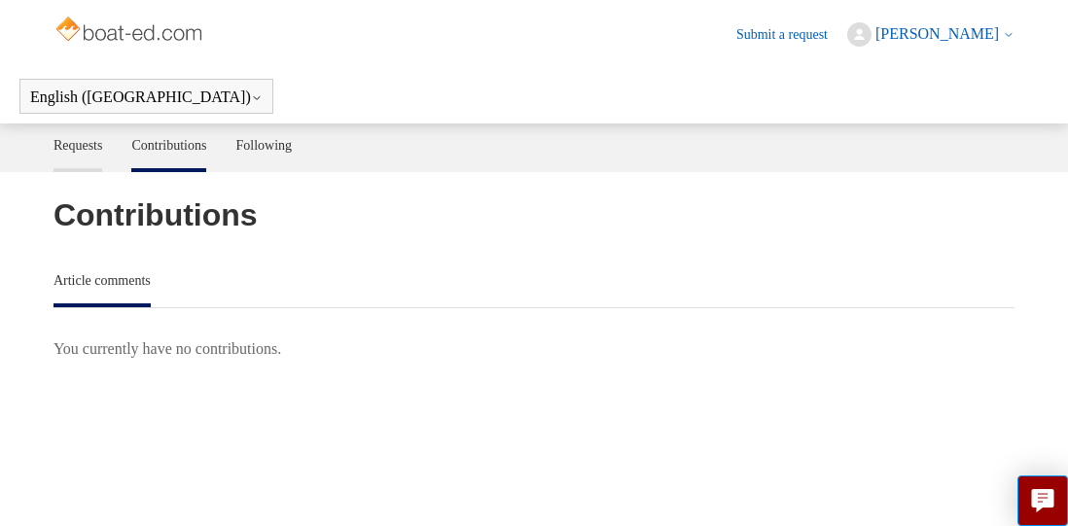
click at [93, 144] on link "Requests" at bounding box center [78, 144] width 50 height 41
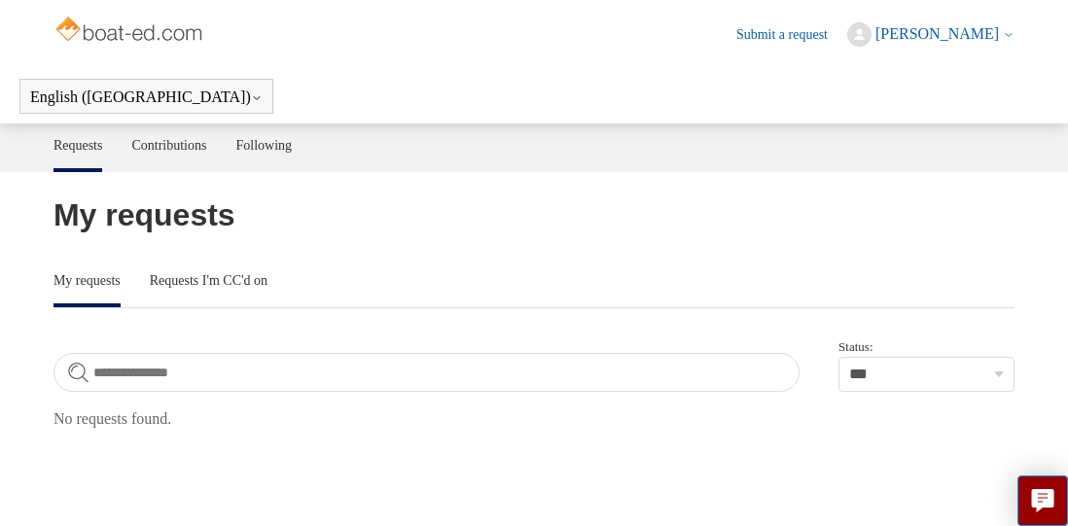
click at [89, 281] on link "My requests" at bounding box center [86, 281] width 67 height 45
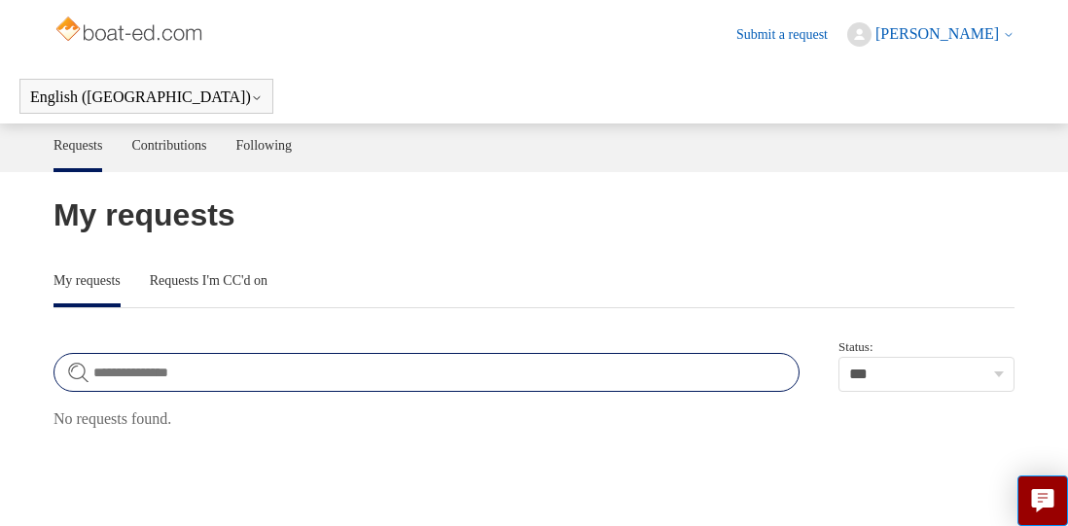
click at [110, 371] on input "Search requests" at bounding box center [426, 372] width 746 height 39
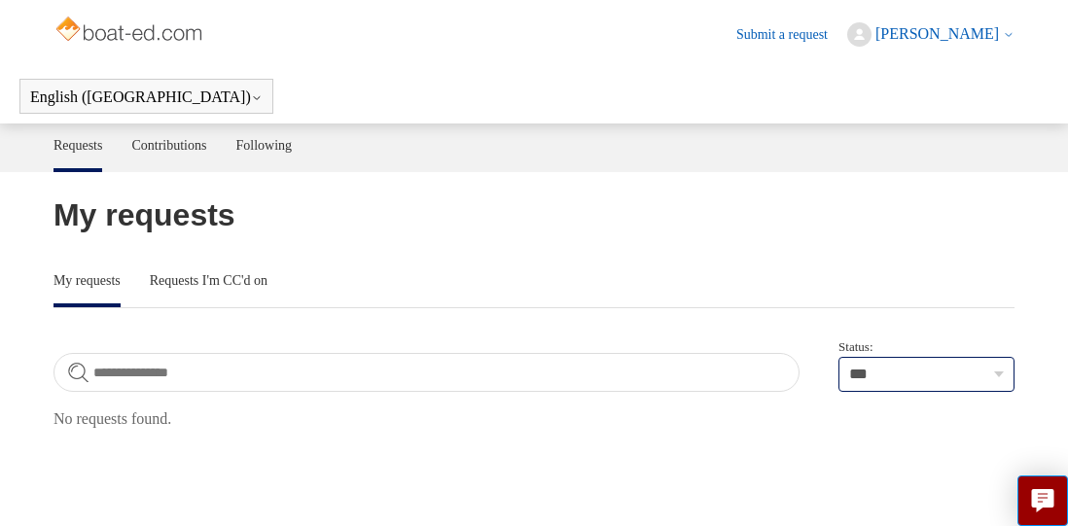
select select "****"
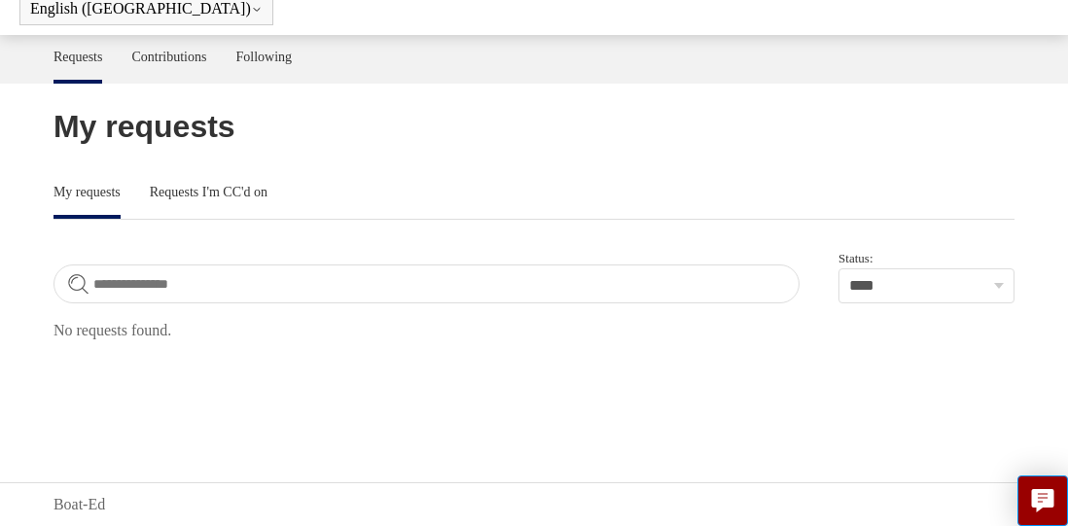
scroll to position [88, 0]
click at [276, 54] on link "Following" at bounding box center [263, 55] width 56 height 41
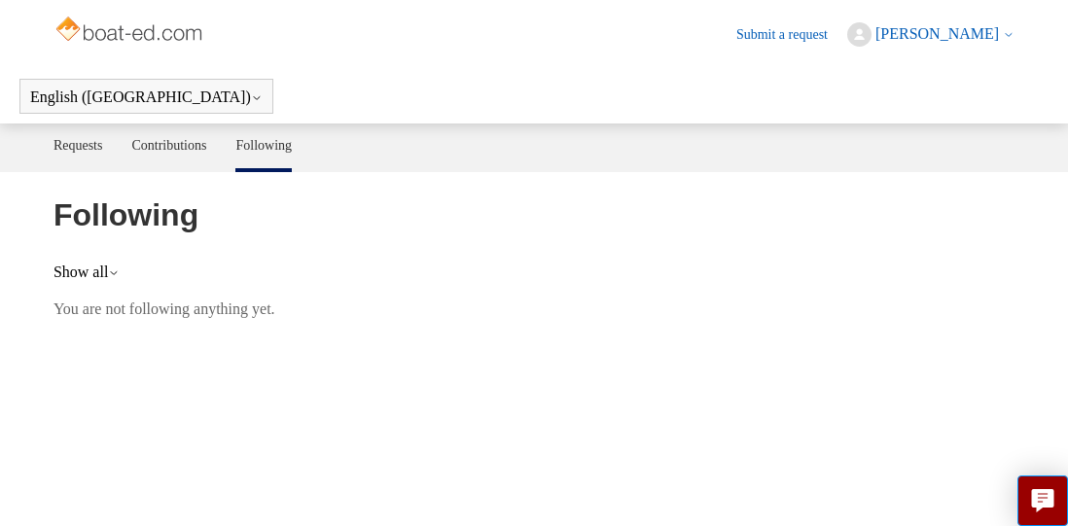
click at [87, 270] on button "Show all" at bounding box center [86, 273] width 66 height 18
click at [100, 305] on link "All" at bounding box center [135, 311] width 163 height 34
click at [114, 266] on button "Show all" at bounding box center [86, 273] width 66 height 18
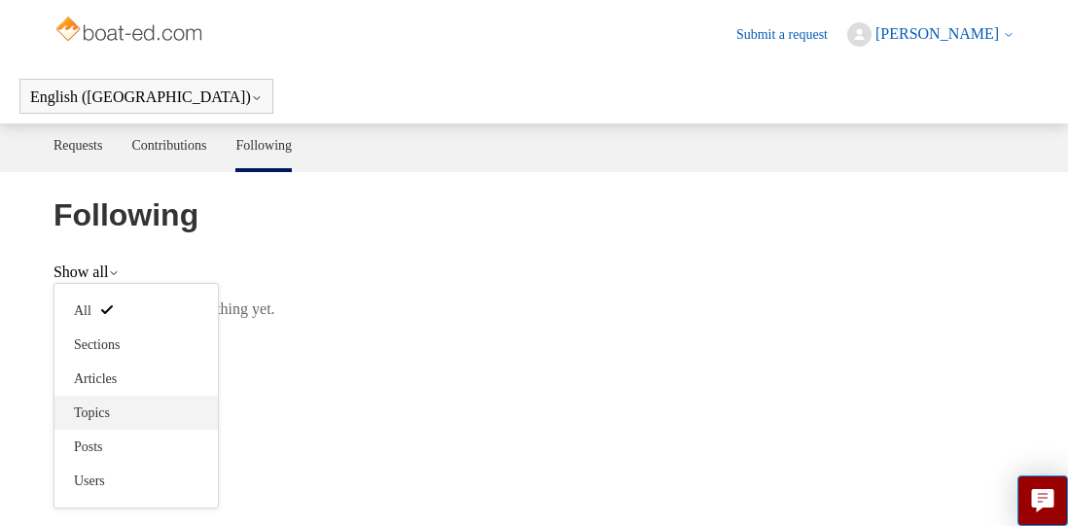
click at [102, 408] on link "Topics" at bounding box center [135, 413] width 163 height 34
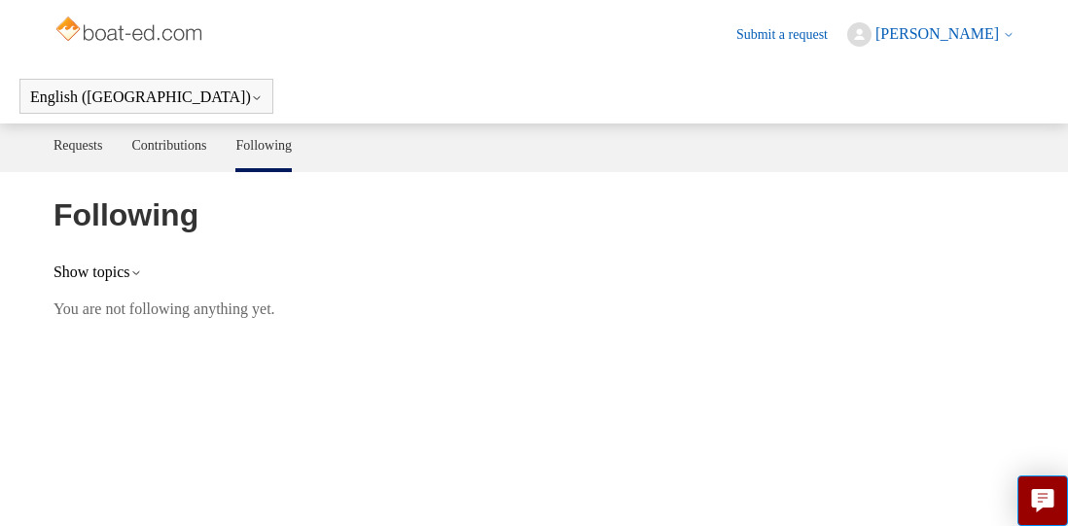
click at [123, 270] on button "Show topics" at bounding box center [97, 273] width 88 height 18
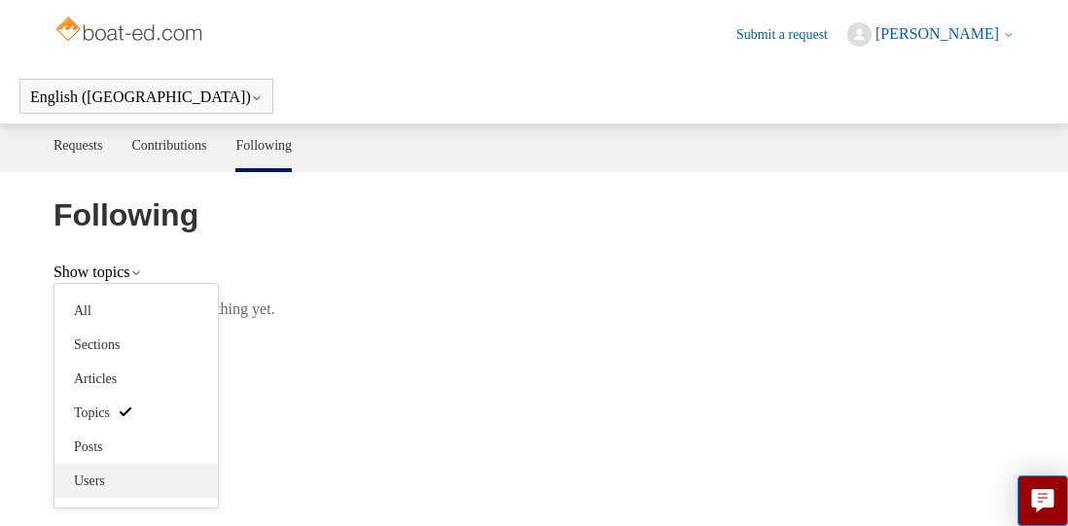
click at [91, 478] on link "Users" at bounding box center [135, 481] width 163 height 34
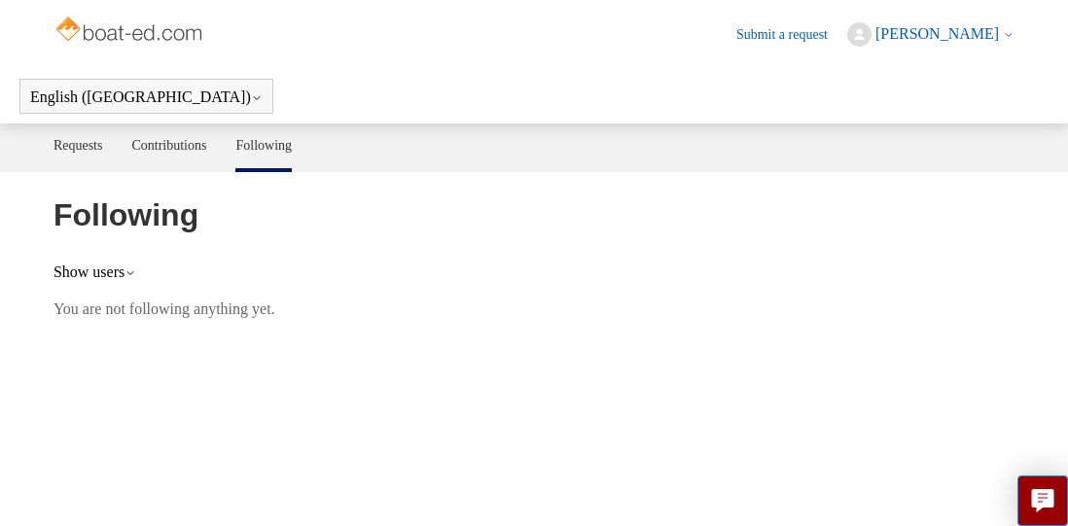
click at [123, 267] on button "Show users" at bounding box center [94, 273] width 83 height 18
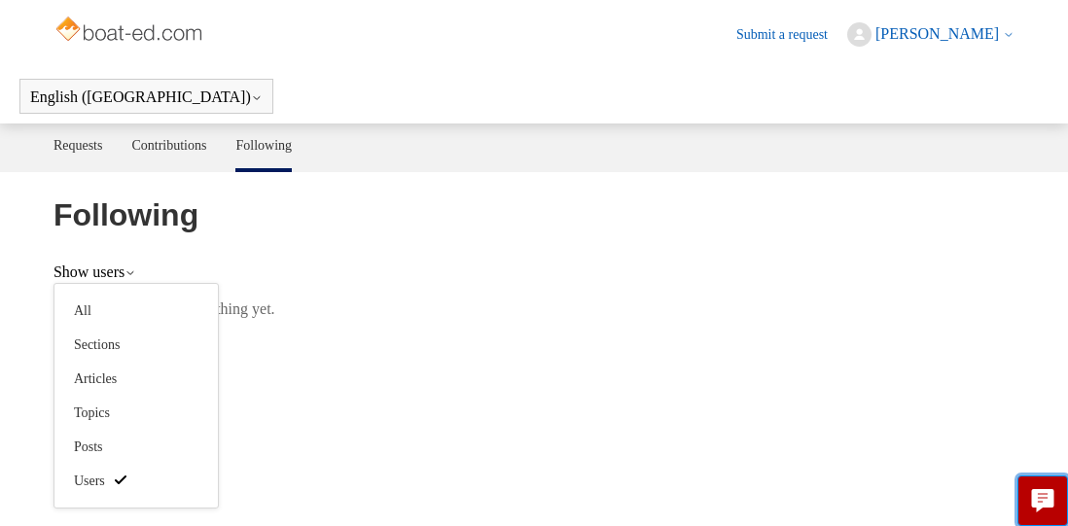
click at [1029, 491] on button "Live chat" at bounding box center [1042, 501] width 51 height 51
